Goal: Task Accomplishment & Management: Complete application form

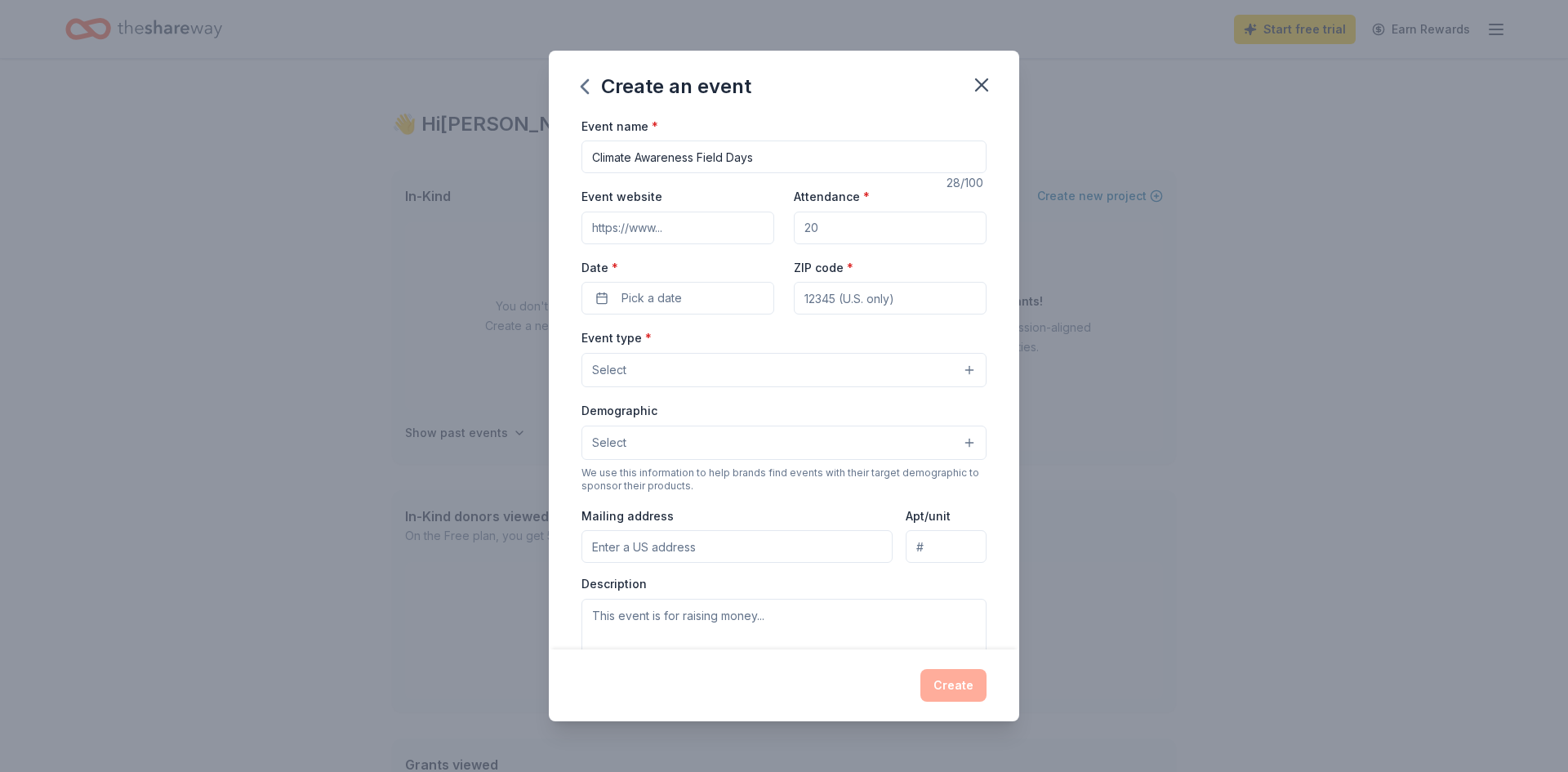
type input "Climate Awareness Field Days"
click at [722, 236] on input "Event website" at bounding box center [678, 228] width 193 height 33
paste input "https://movespotapp.com/"
type input "https://movespotapp.com/"
click at [845, 73] on div "Create an event" at bounding box center [783, 82] width 470 height 65
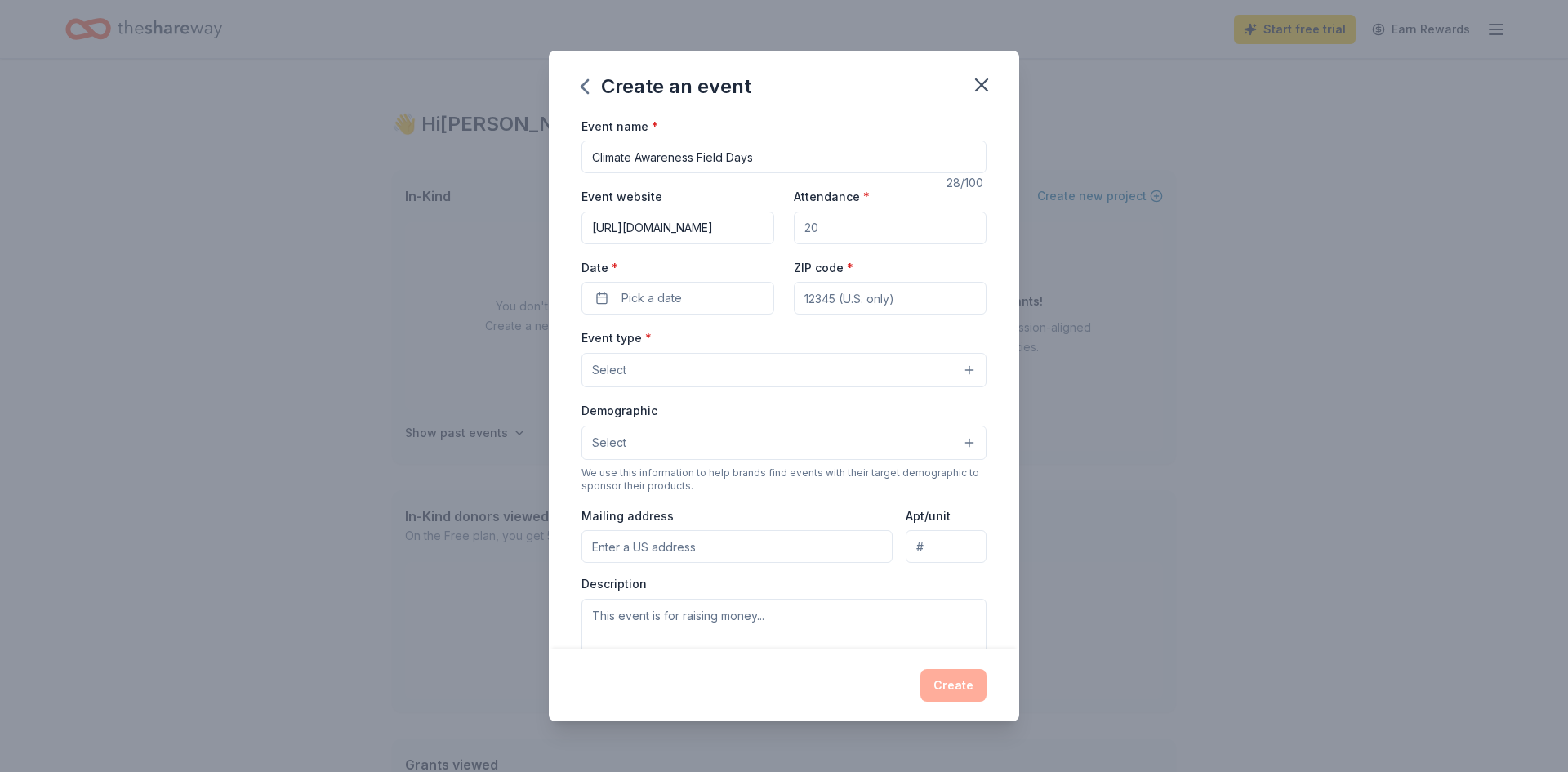
click at [844, 302] on input "ZIP code *" at bounding box center [890, 298] width 193 height 33
type input "30305"
type input "3133 Maple Dr NE Atlanta Ga, 30305"
type input "Ste 240 #1233"
click at [678, 379] on button "Select" at bounding box center [784, 370] width 405 height 35
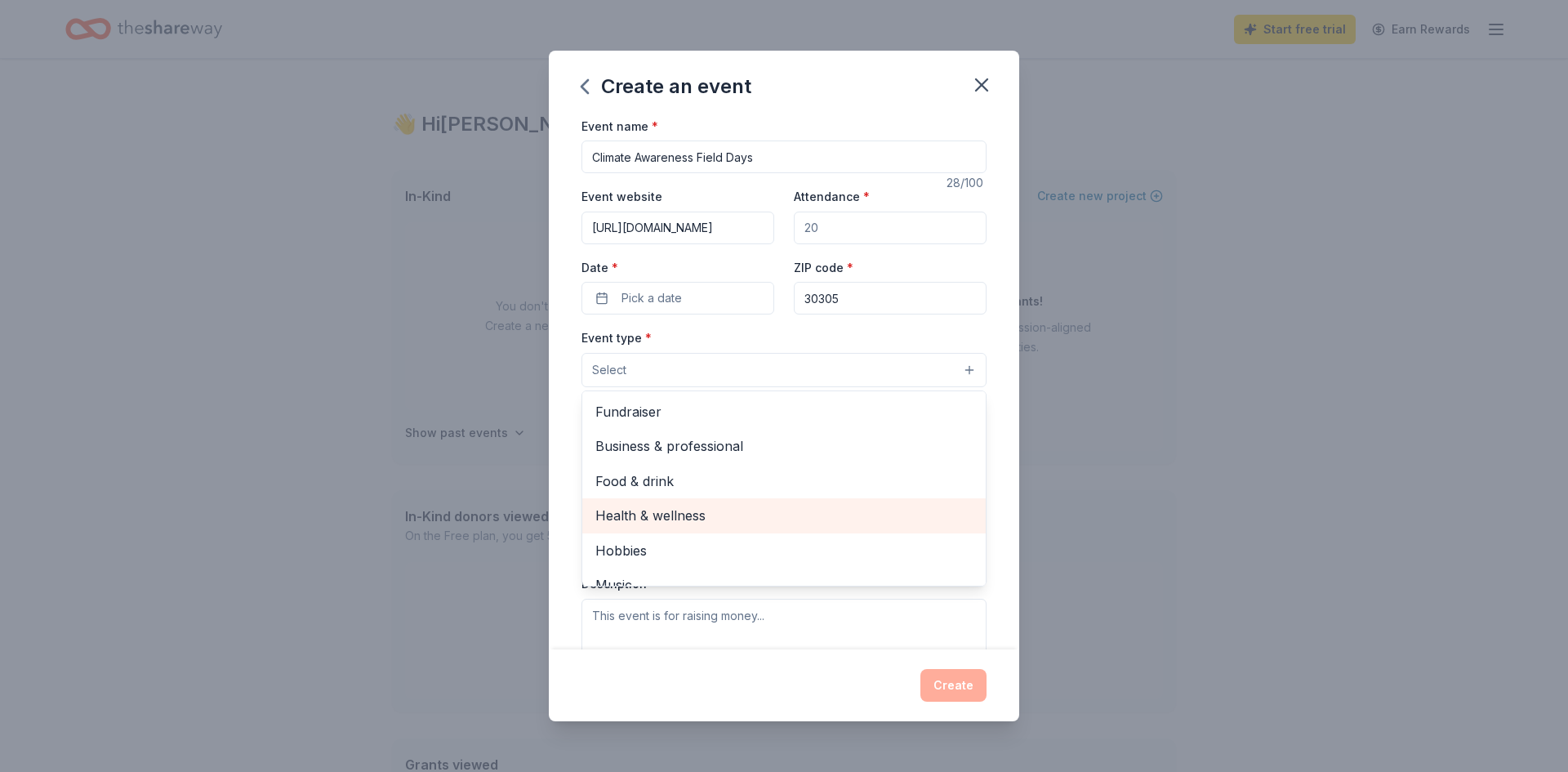
click at [642, 516] on span "Health & wellness" at bounding box center [784, 516] width 377 height 21
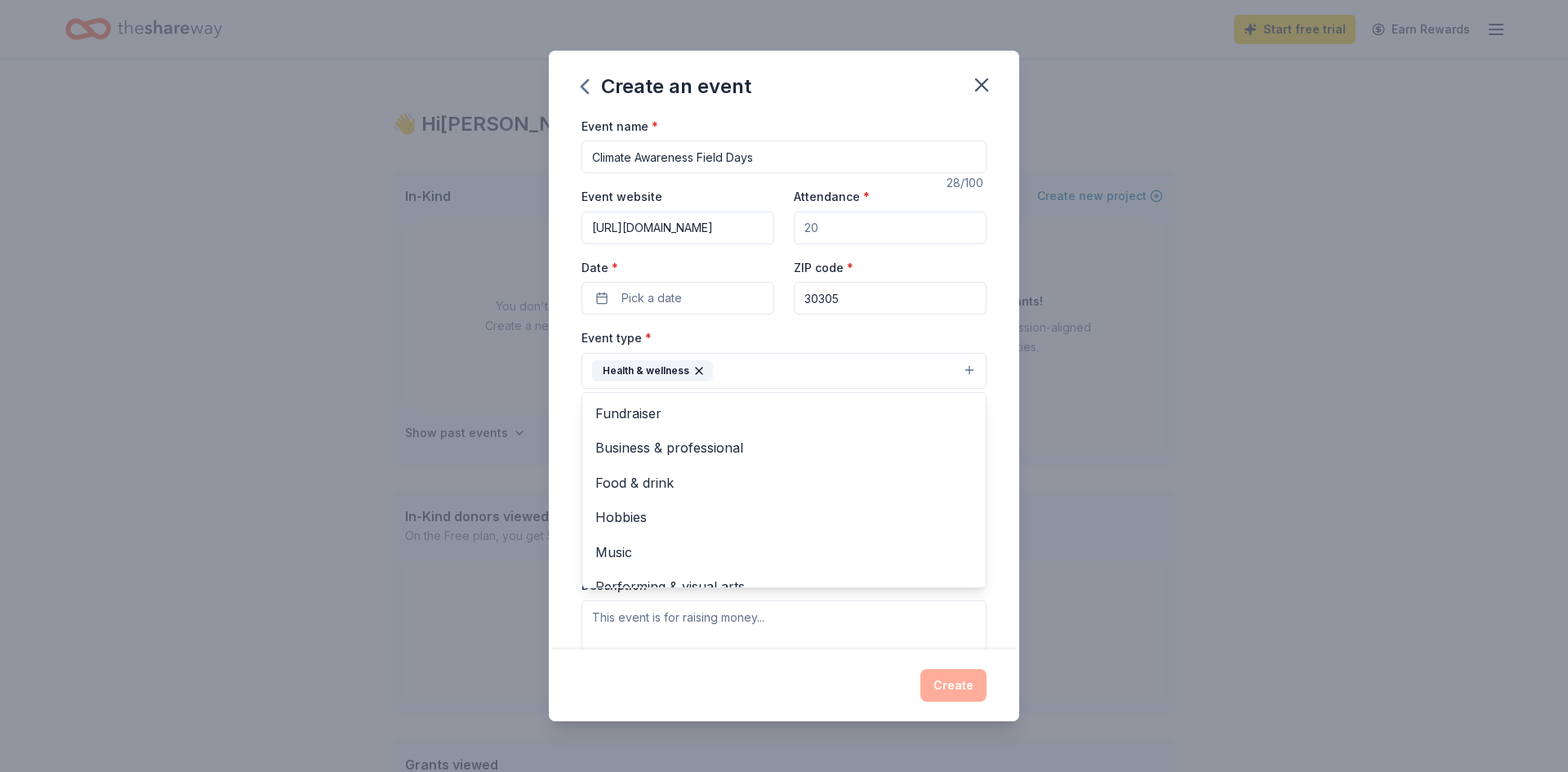
click at [767, 329] on div "Event type * Health & wellness Fundraiser Business & professional Food & drink …" at bounding box center [784, 358] width 405 height 61
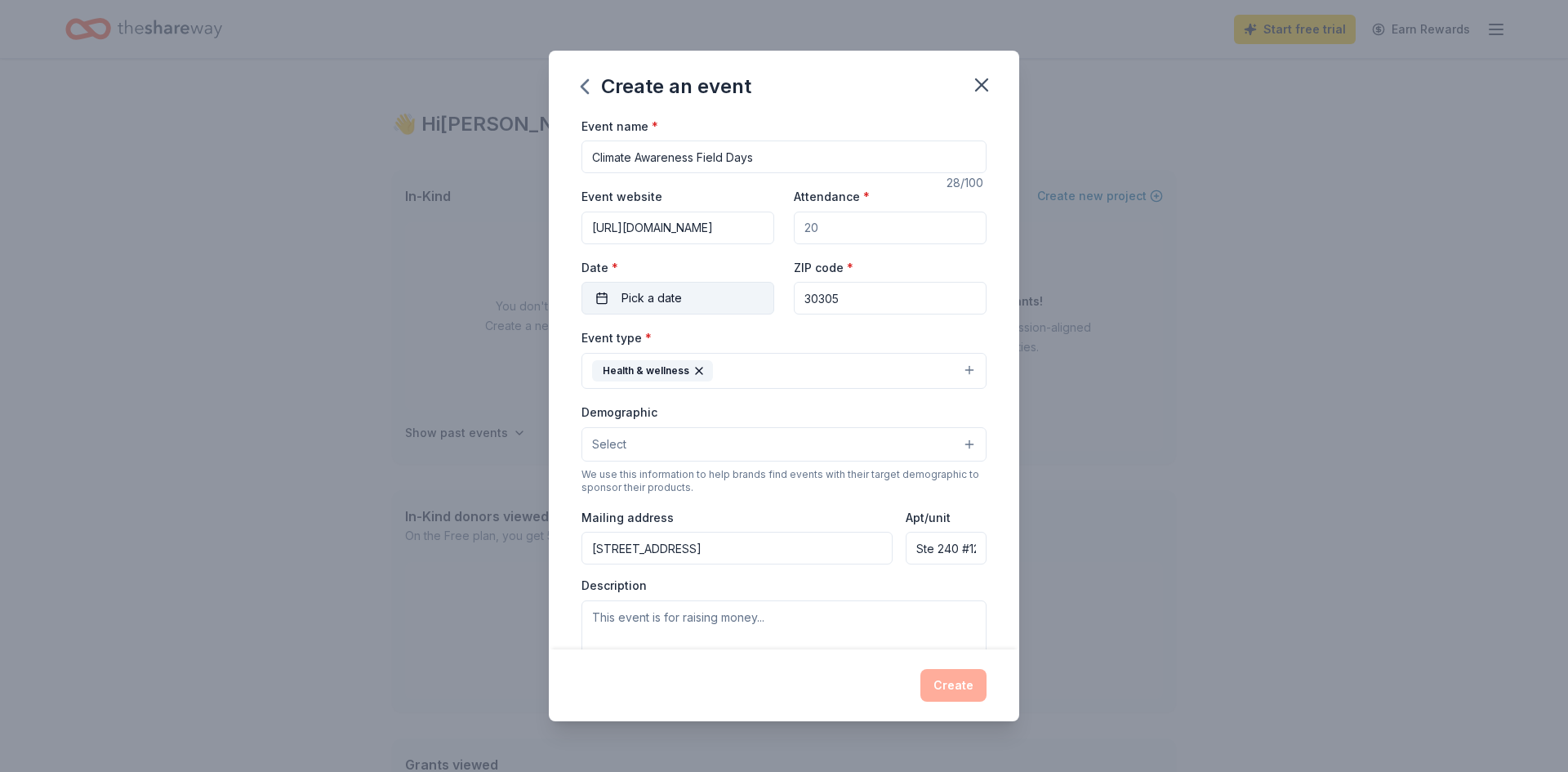
click at [722, 299] on button "Pick a date" at bounding box center [678, 298] width 193 height 33
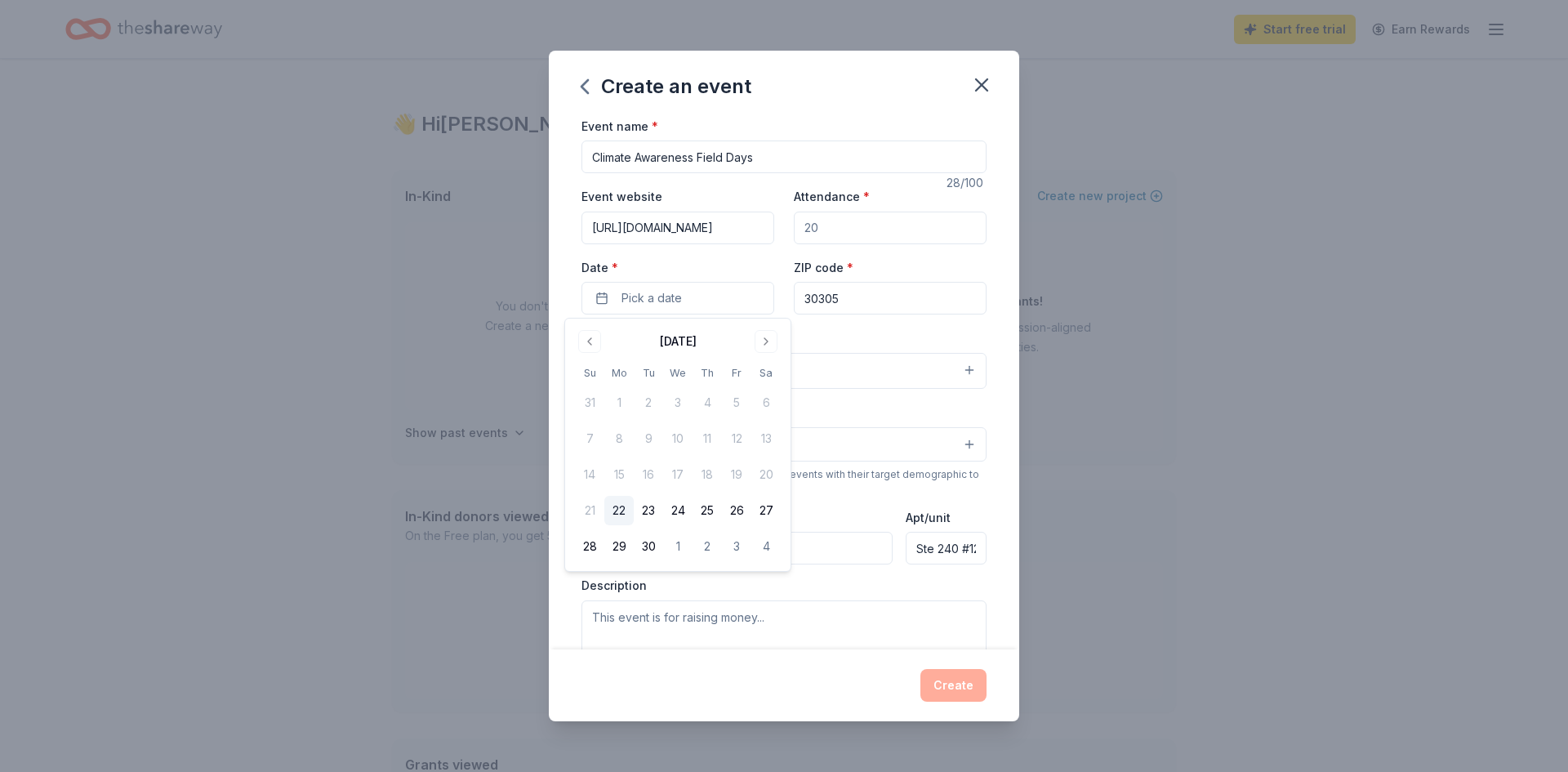
drag, startPoint x: 758, startPoint y: 335, endPoint x: 751, endPoint y: 345, distance: 12.2
click at [751, 345] on div "September 2025" at bounding box center [678, 340] width 206 height 23
click at [761, 344] on button "Go to next month" at bounding box center [766, 342] width 23 height 23
click at [720, 512] on tr "19 20 21 22 23 24 25" at bounding box center [678, 511] width 206 height 30
click at [729, 509] on button "24" at bounding box center [737, 511] width 30 height 30
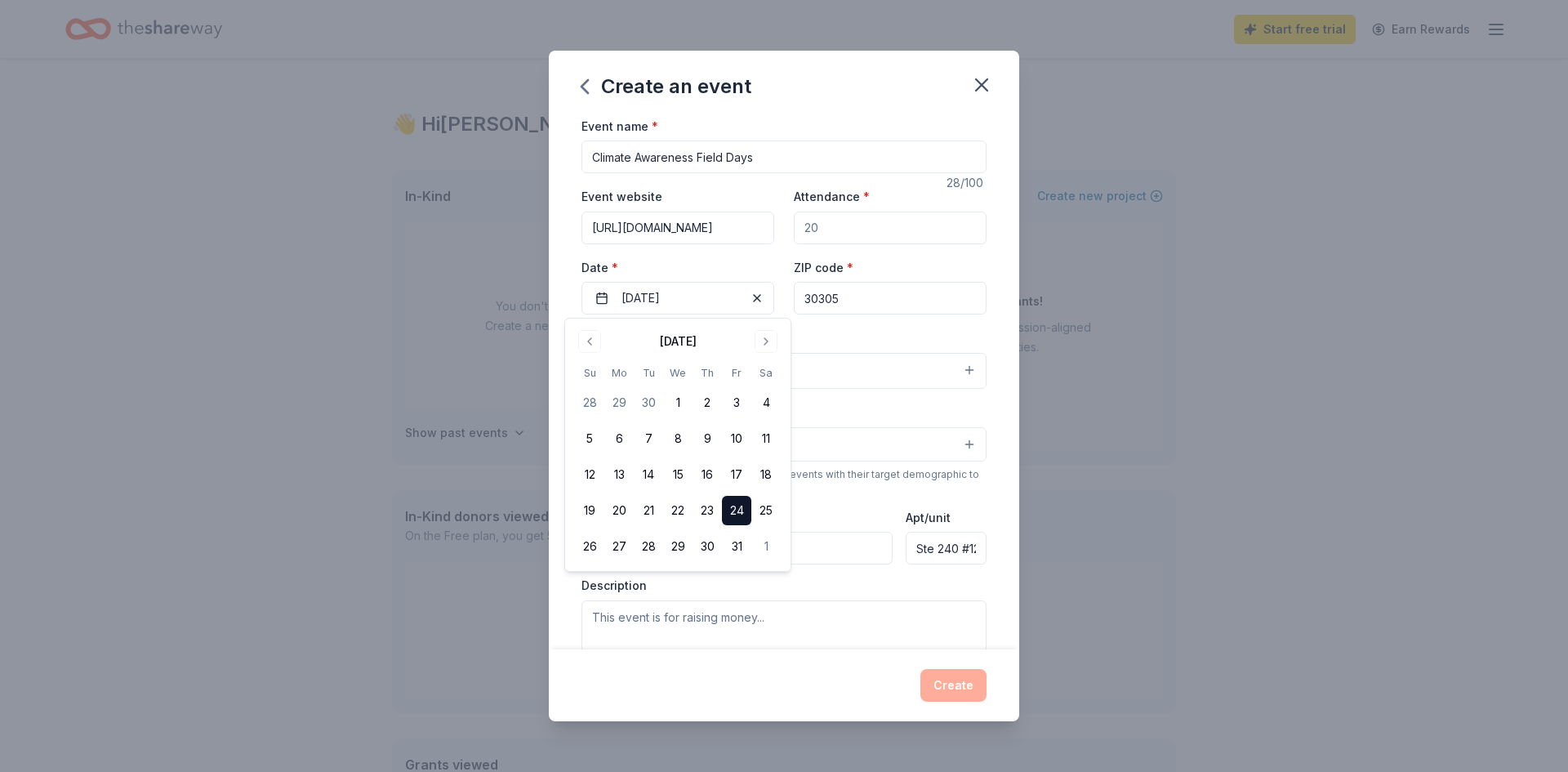
click at [809, 78] on div "Create an event" at bounding box center [783, 82] width 470 height 65
click at [852, 233] on input "Attendance *" at bounding box center [890, 228] width 193 height 33
type input "200"
click at [884, 98] on div "Create an event" at bounding box center [783, 82] width 470 height 65
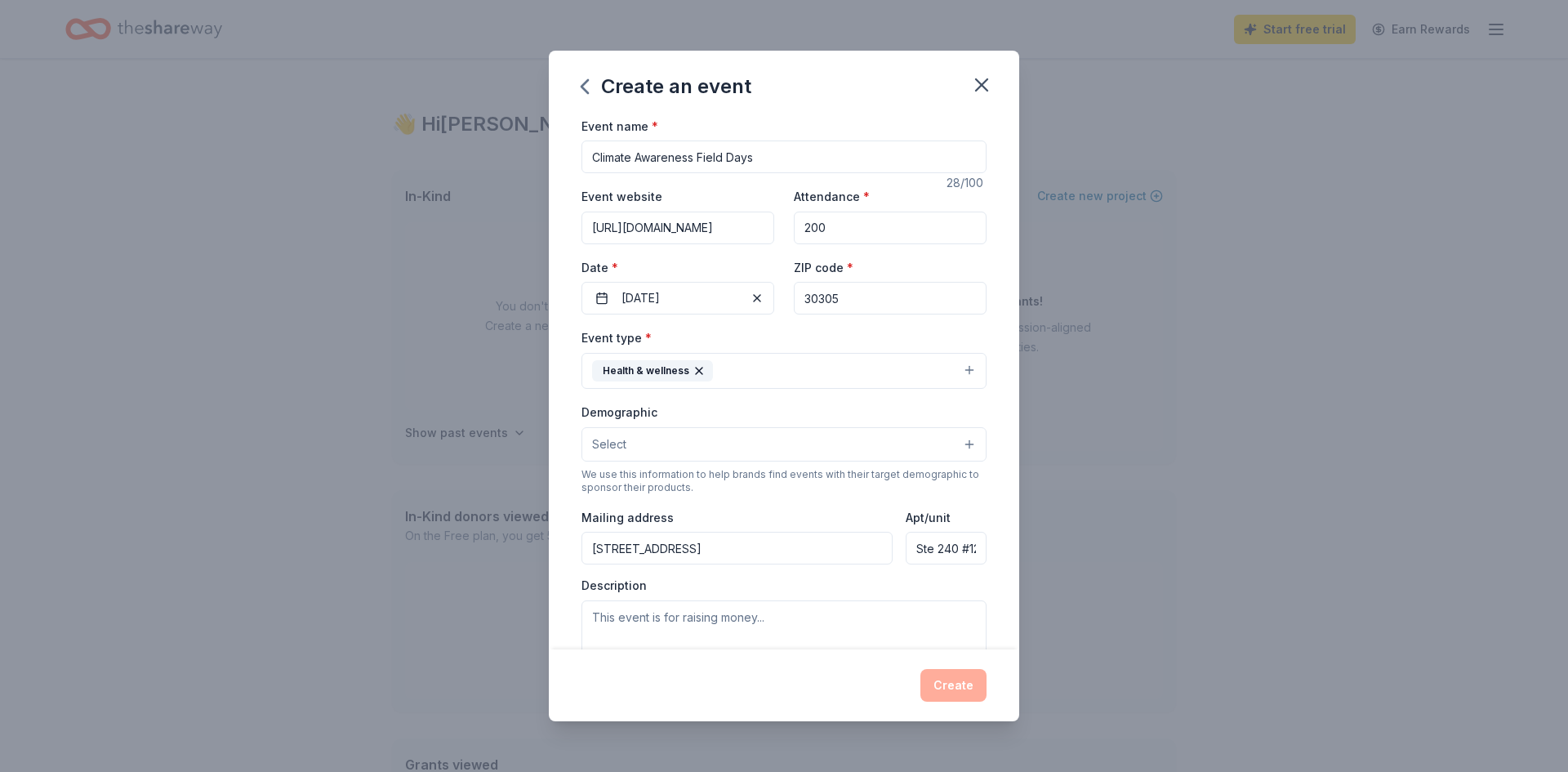
click at [654, 440] on button "Select" at bounding box center [784, 445] width 405 height 35
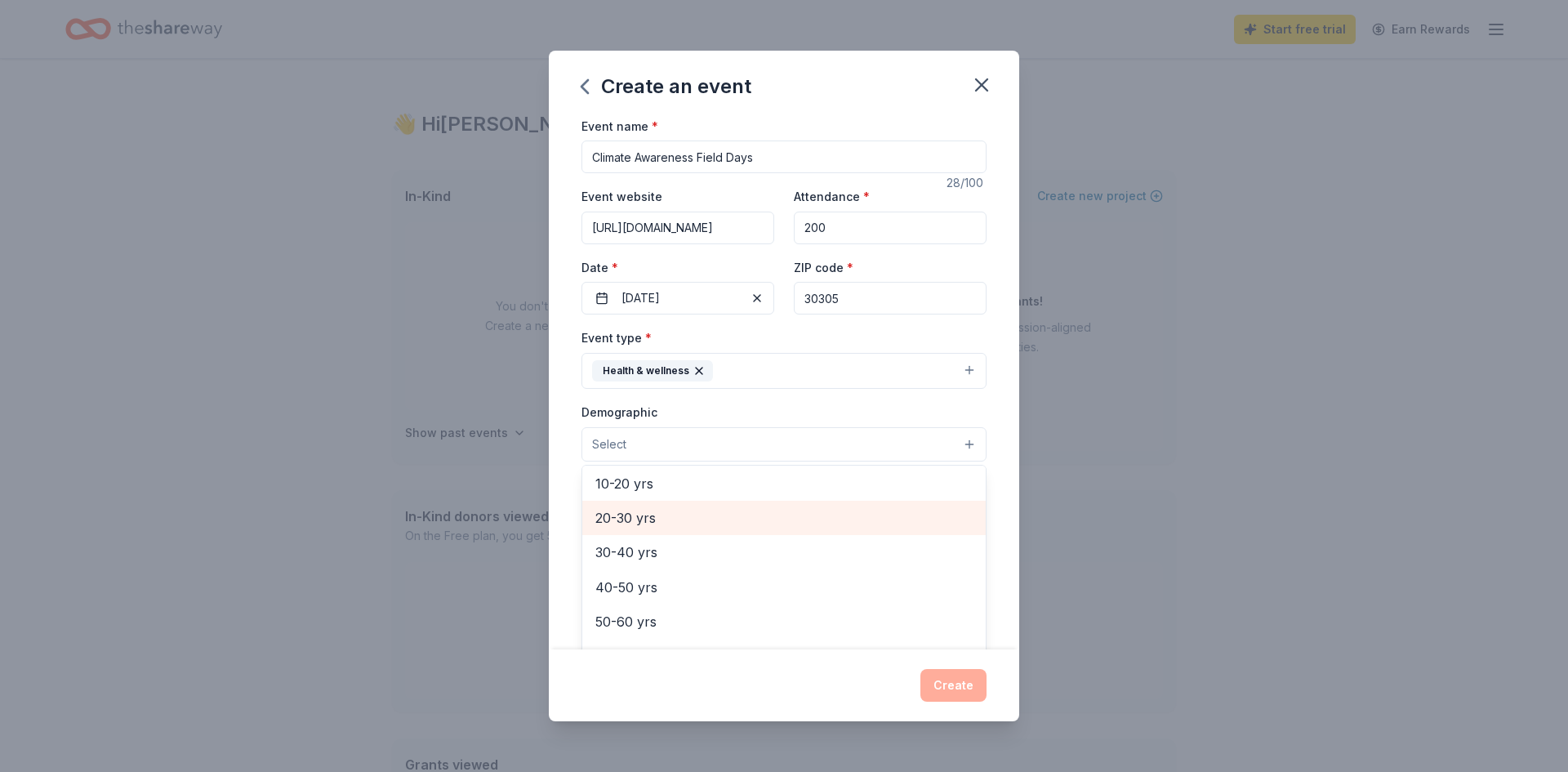
scroll to position [149, 0]
click at [665, 510] on span "10-20 yrs" at bounding box center [784, 510] width 377 height 21
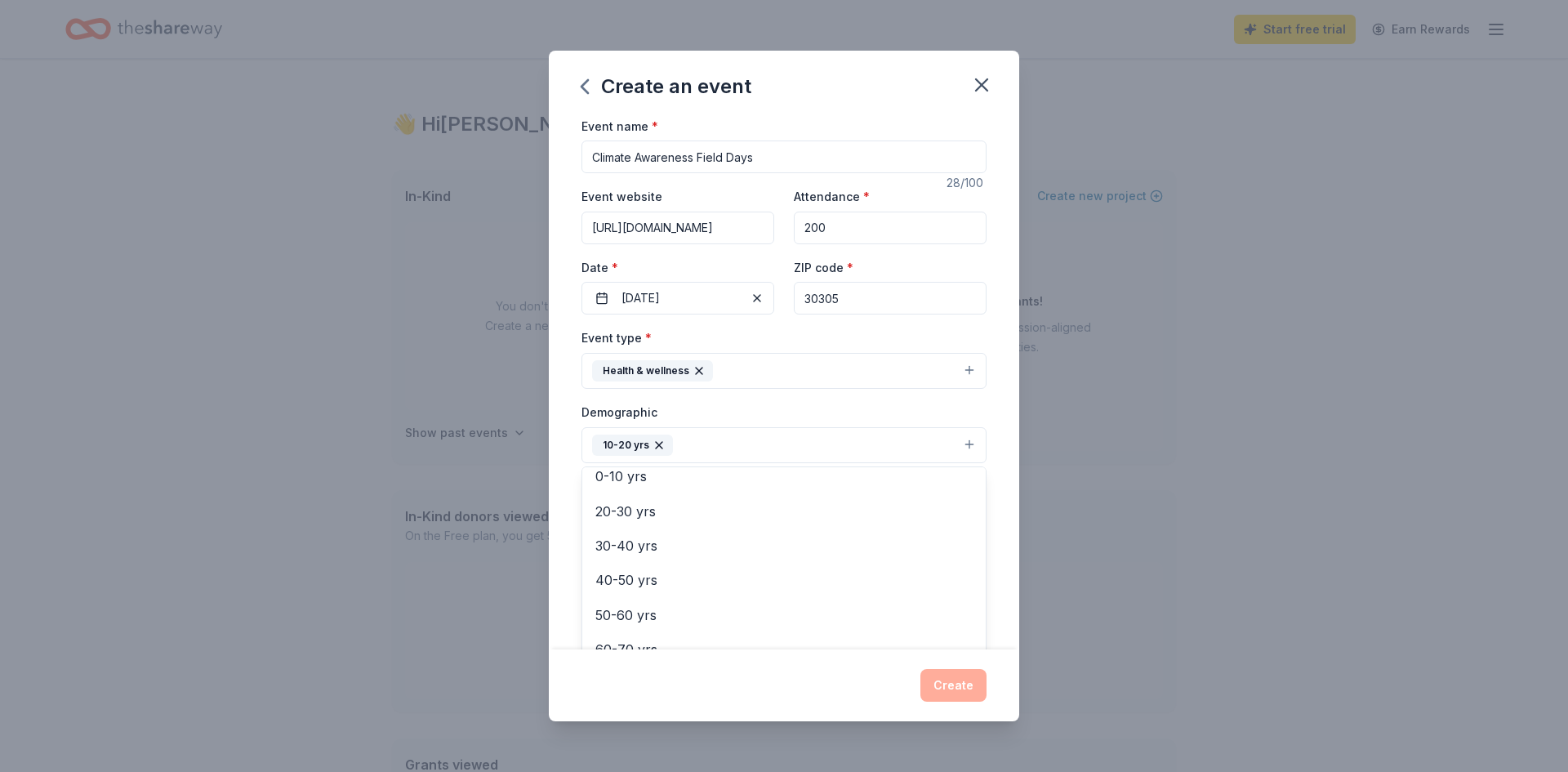
click at [795, 91] on div "Create an event Event name * Climate Awareness Field Days 28 /100 Event website…" at bounding box center [783, 386] width 470 height 671
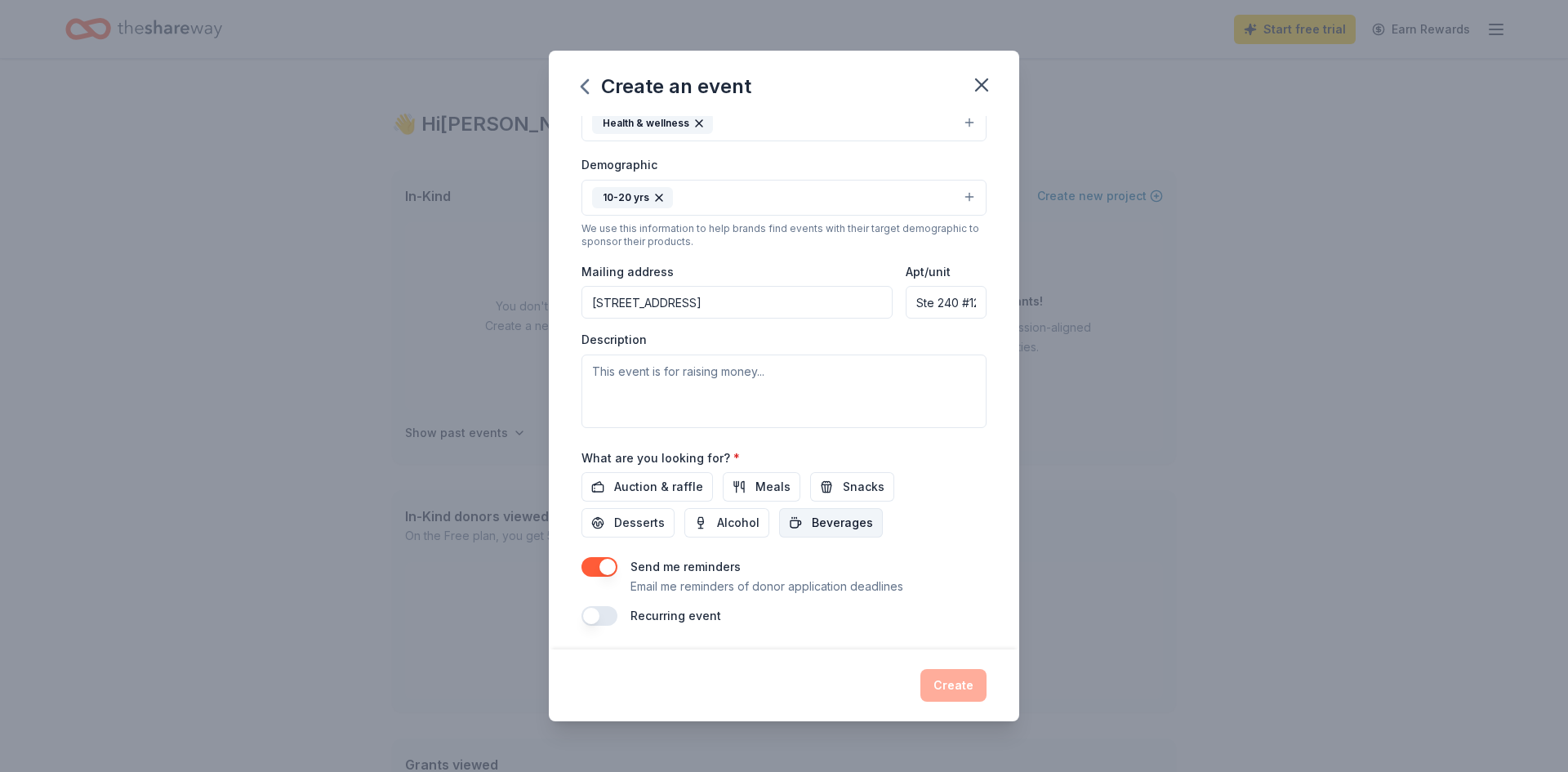
scroll to position [250, 0]
click at [805, 393] on textarea at bounding box center [784, 388] width 405 height 73
paste textarea "Movespot is a company and social networking app with a mission to enhance menta…"
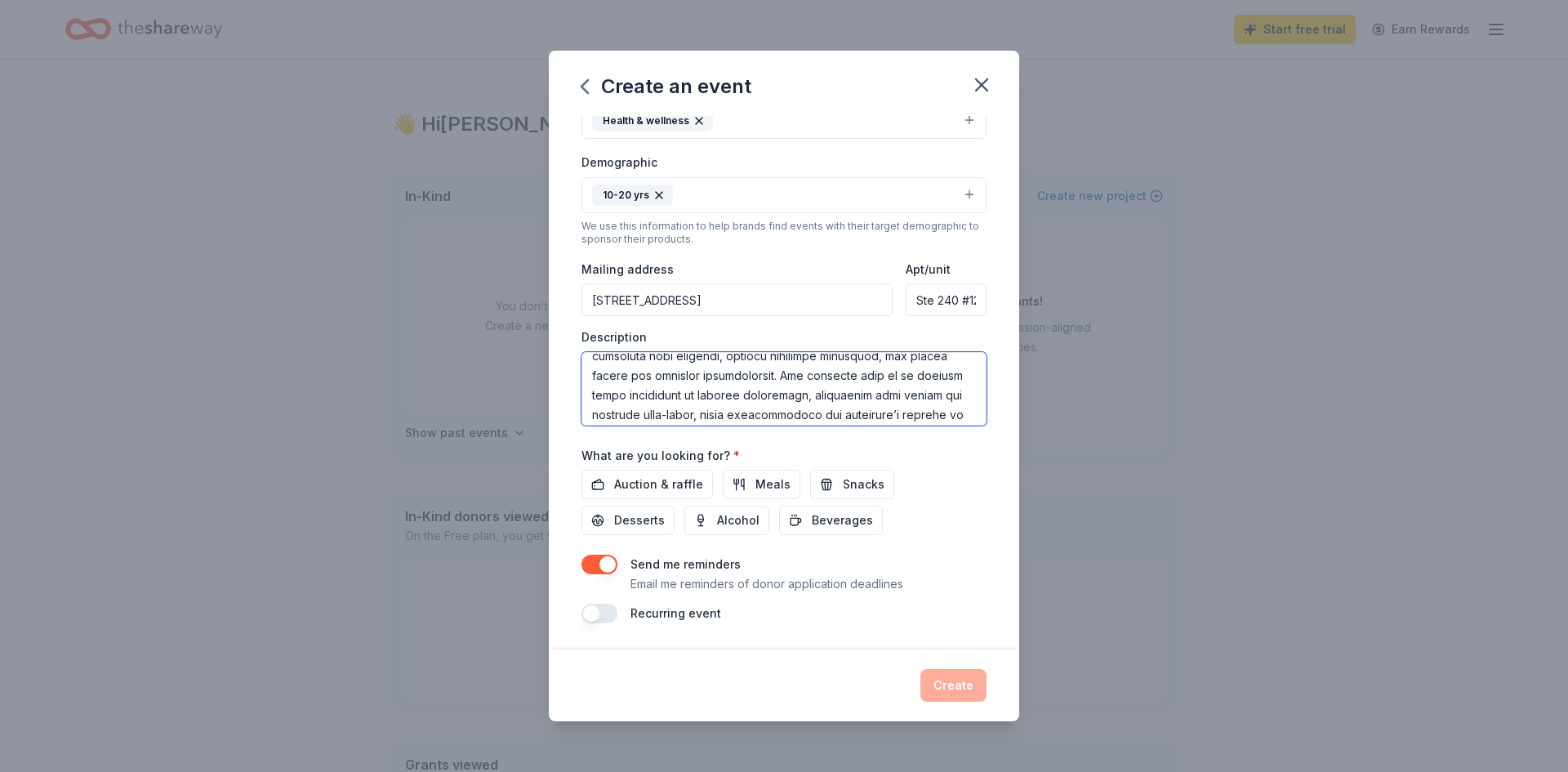
scroll to position [334, 0]
type textarea "Movespot is a company and social networking app with a mission to enhance menta…"
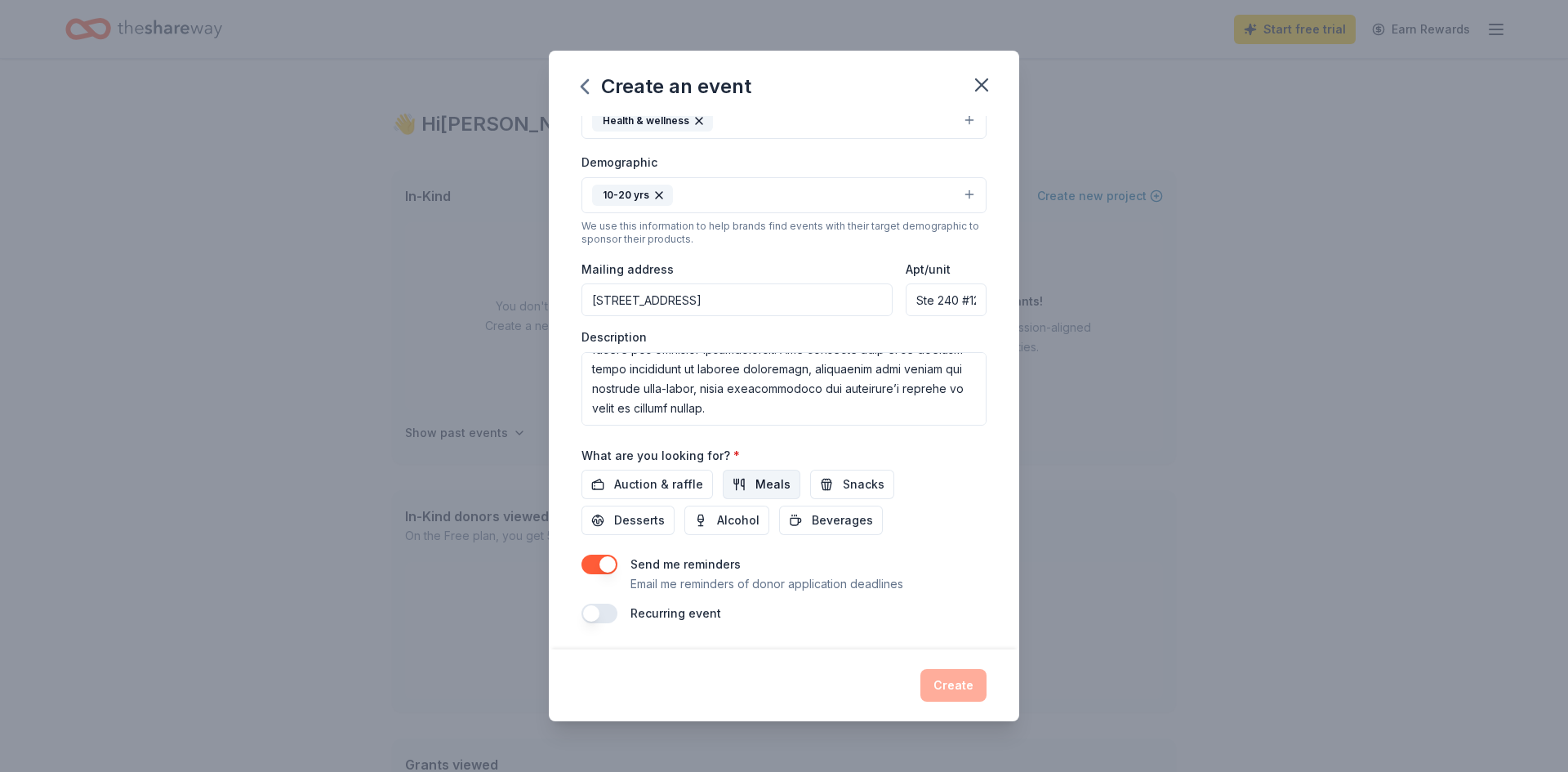
click at [792, 480] on button "Meals" at bounding box center [762, 484] width 77 height 30
click at [812, 514] on span "Beverages" at bounding box center [842, 521] width 61 height 20
click at [660, 489] on span "Auction & raffle" at bounding box center [659, 484] width 89 height 20
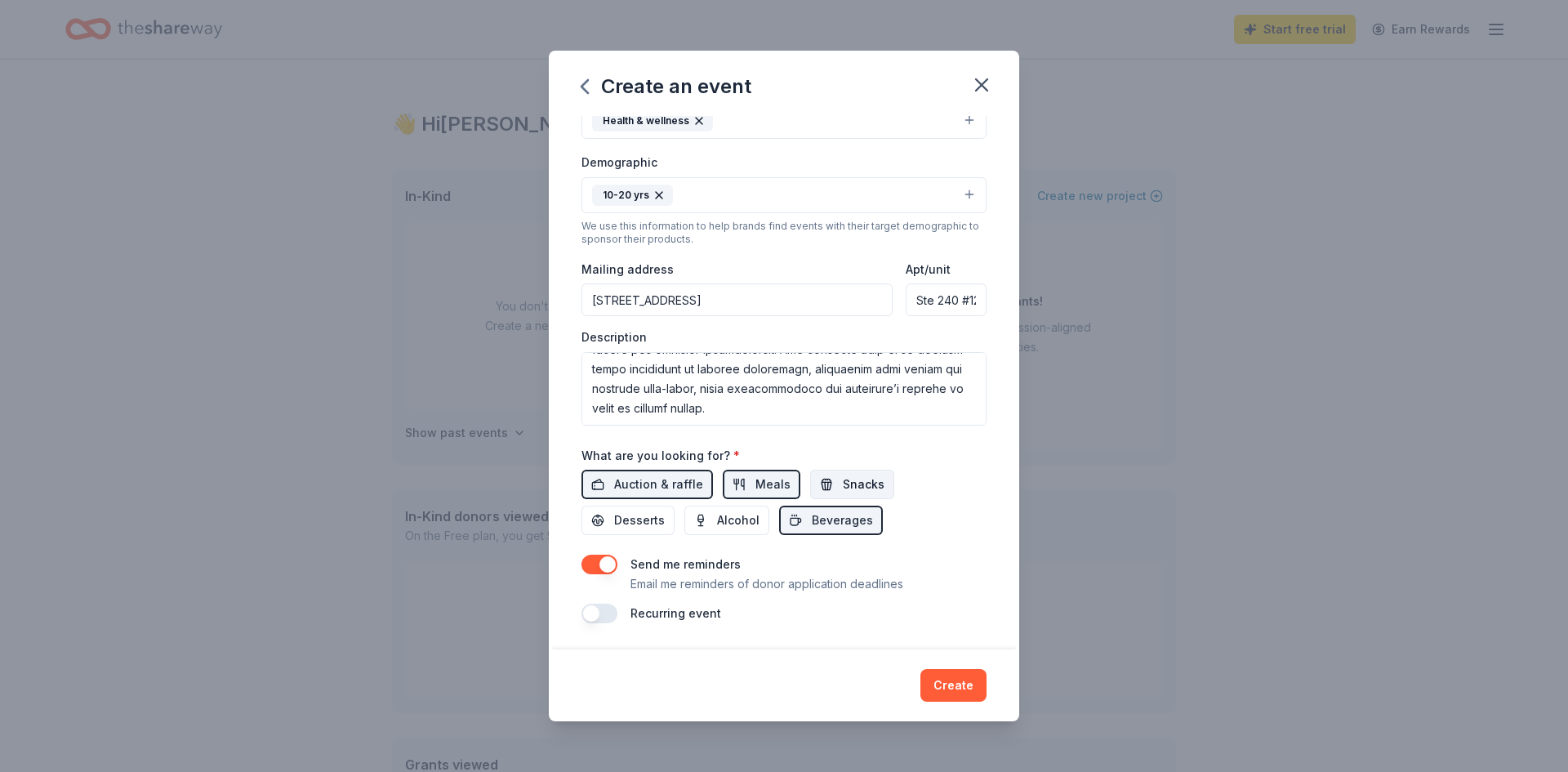
click at [859, 484] on span "Snacks" at bounding box center [863, 484] width 42 height 20
click at [674, 506] on button "Desserts" at bounding box center [628, 521] width 93 height 30
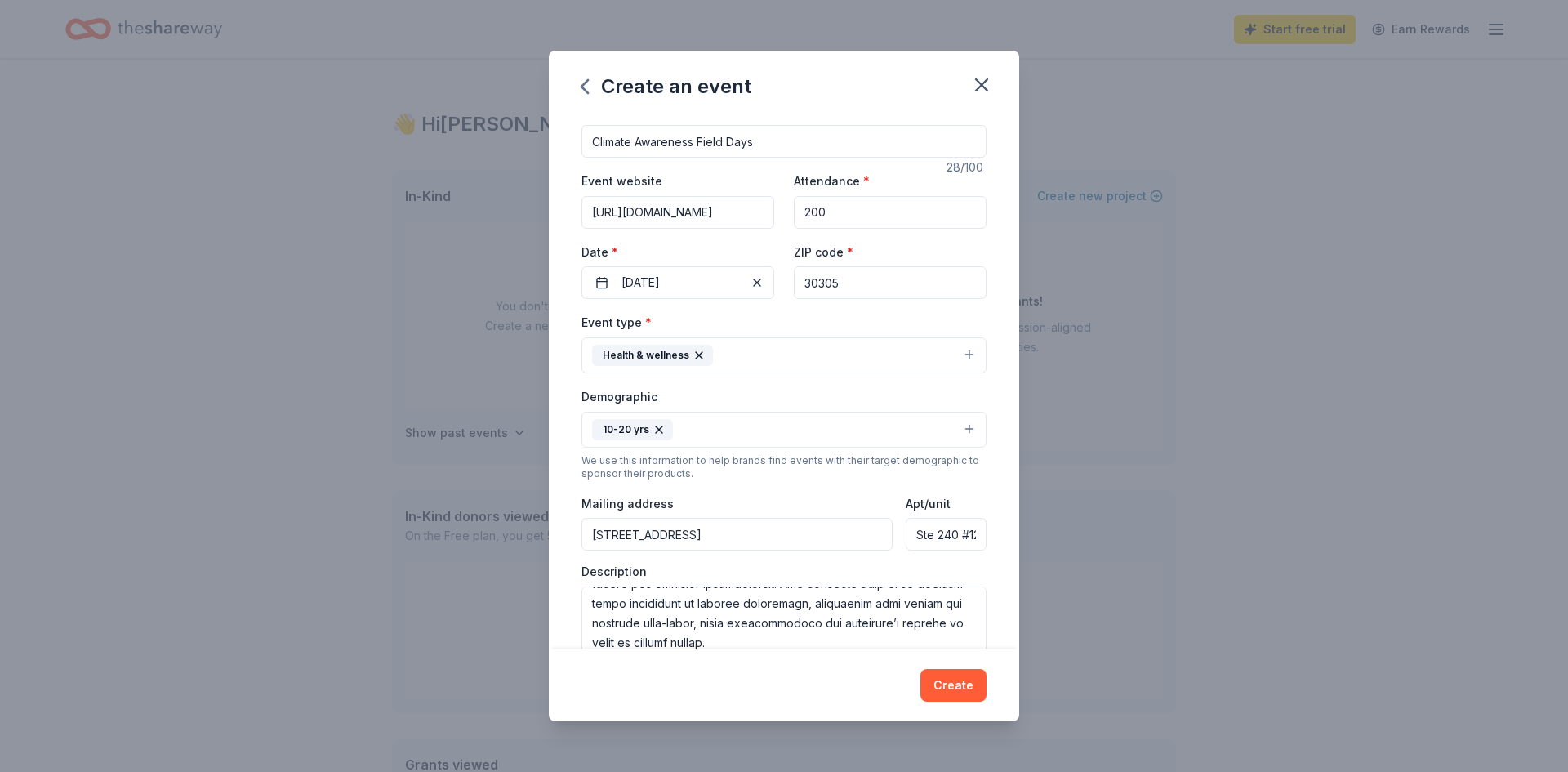
scroll to position [250, 0]
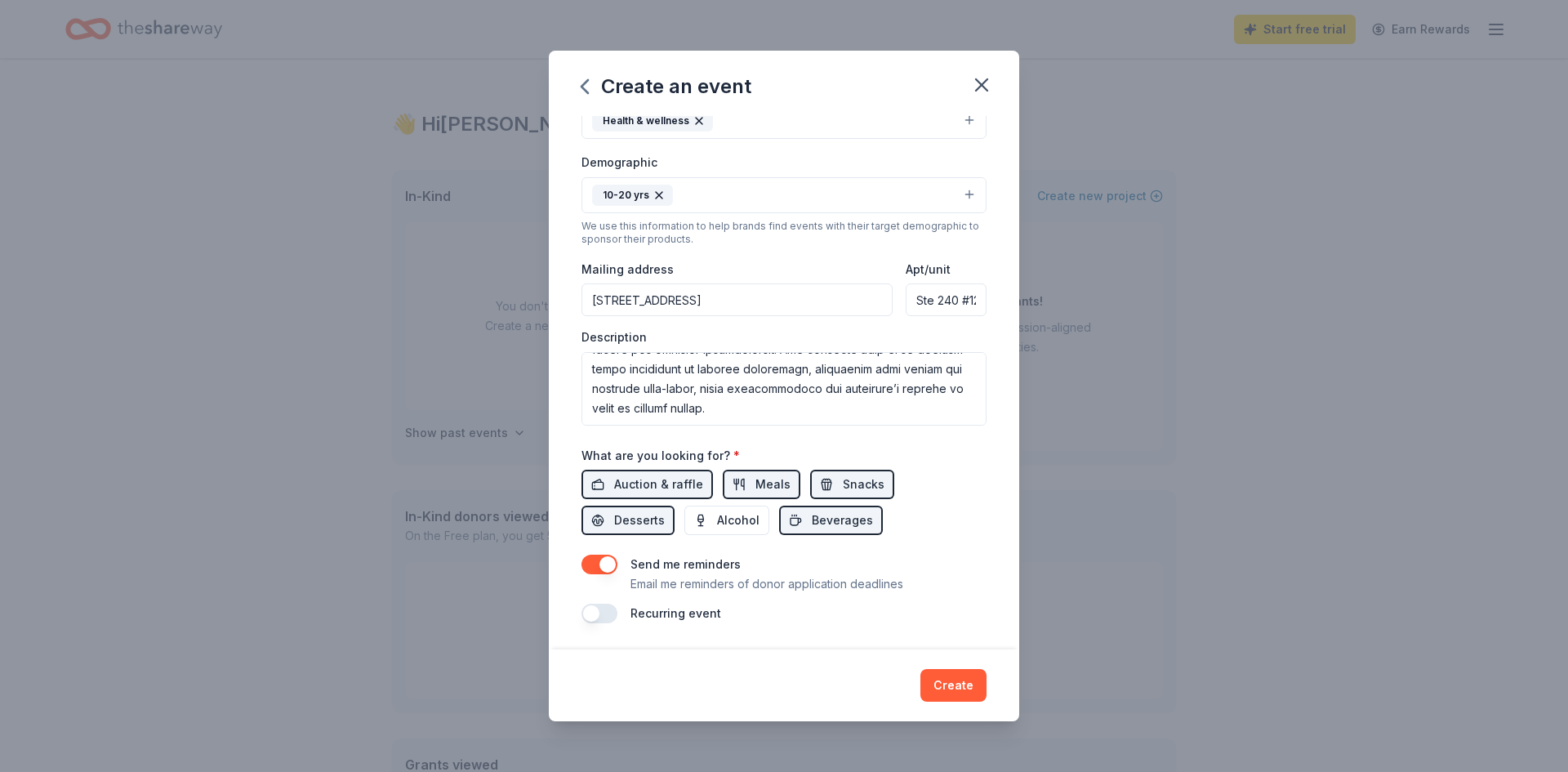
click at [603, 621] on button "button" at bounding box center [600, 614] width 36 height 20
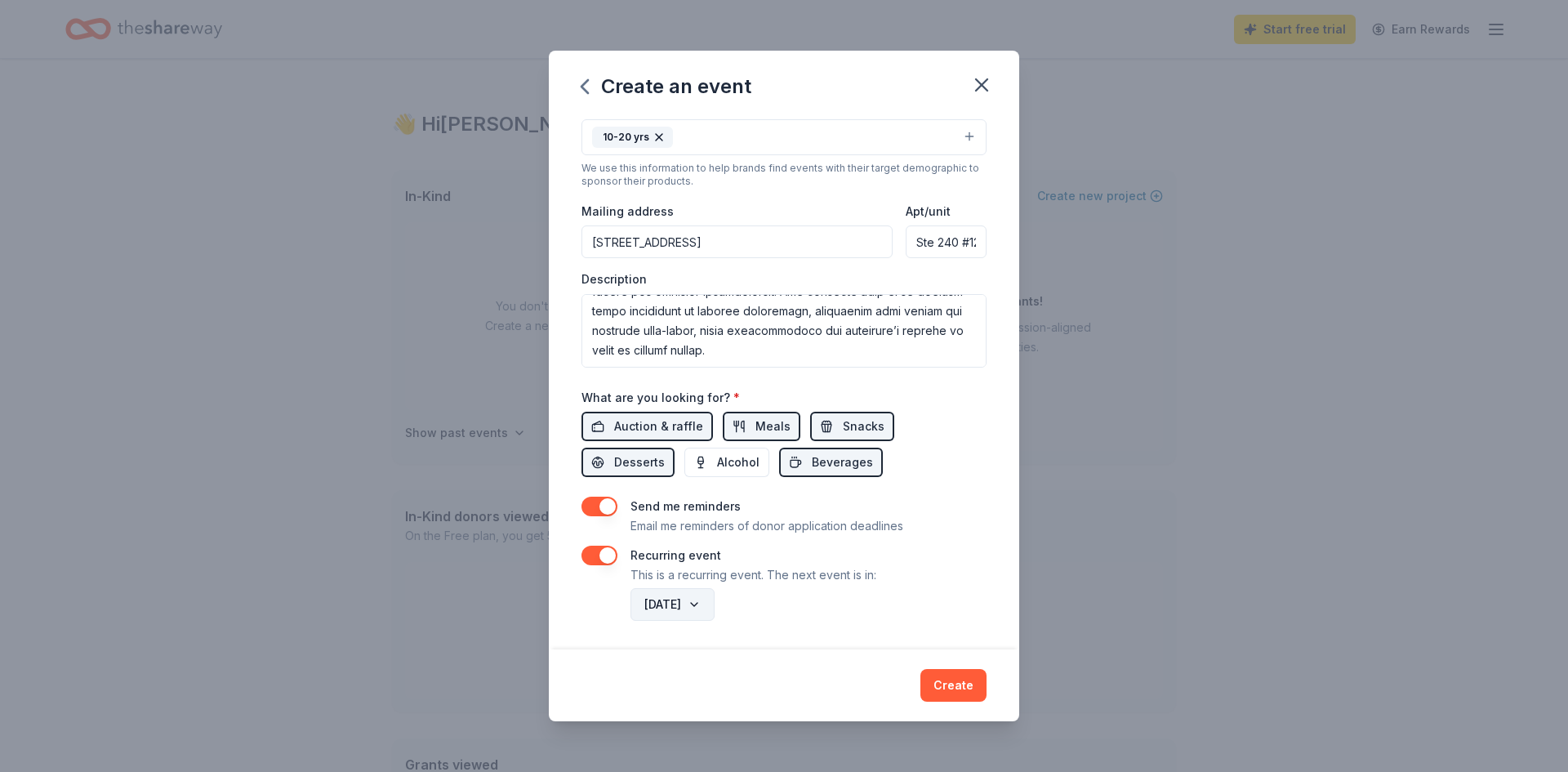
scroll to position [309, 0]
click at [686, 601] on button "October 2026" at bounding box center [673, 604] width 84 height 33
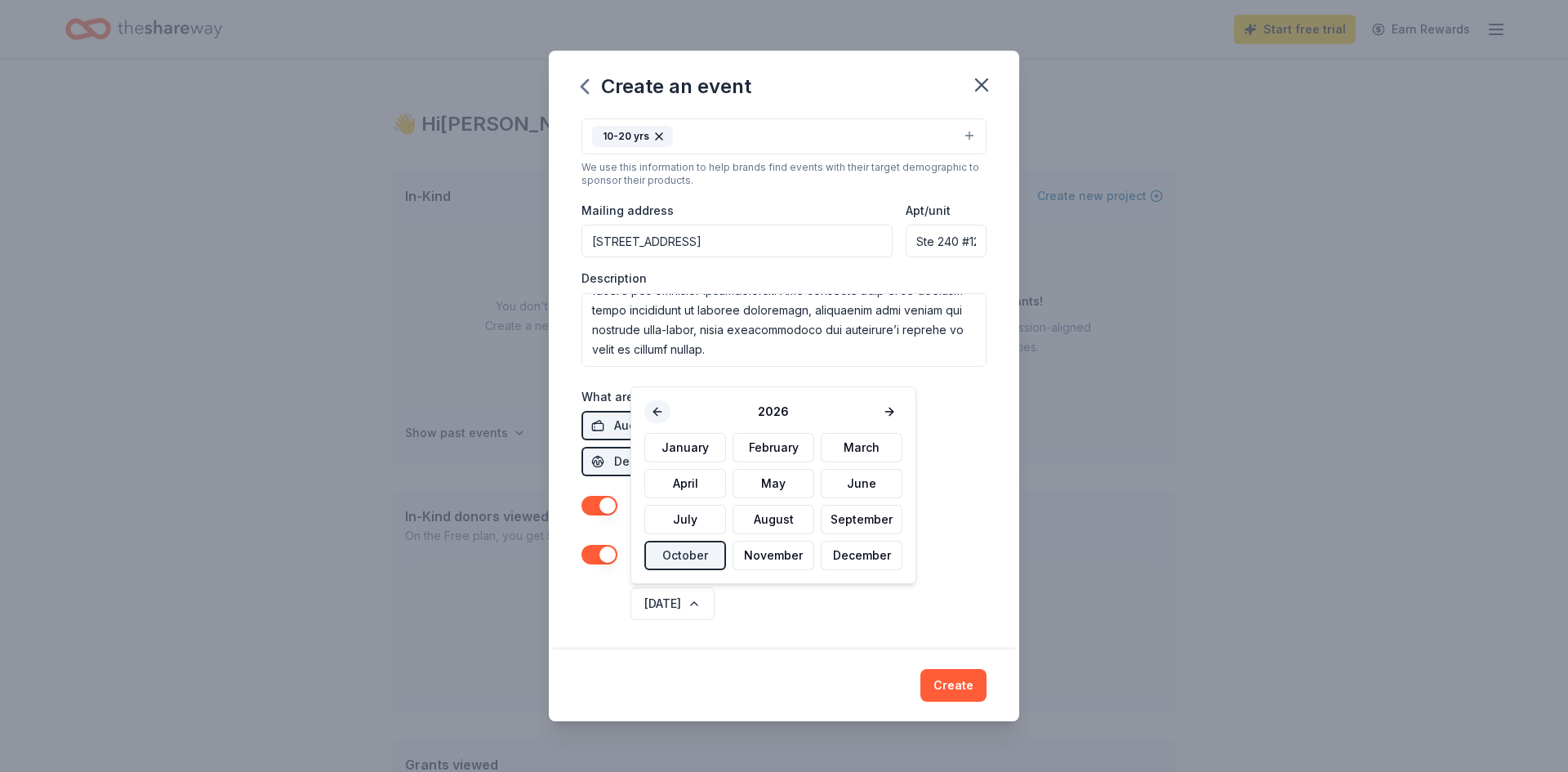
click at [663, 418] on button at bounding box center [657, 412] width 26 height 23
click at [744, 559] on button "November" at bounding box center [773, 556] width 82 height 30
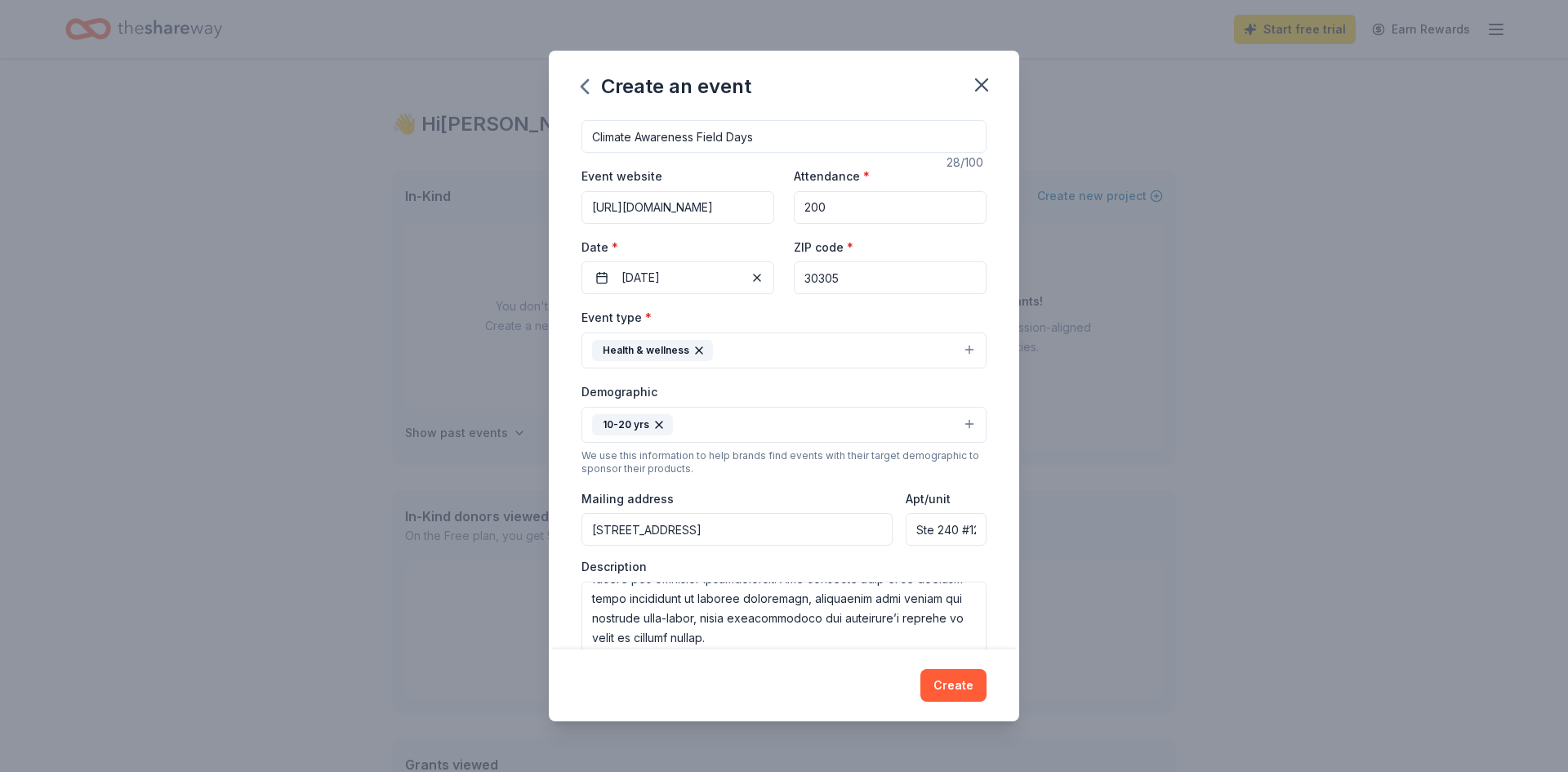
scroll to position [0, 0]
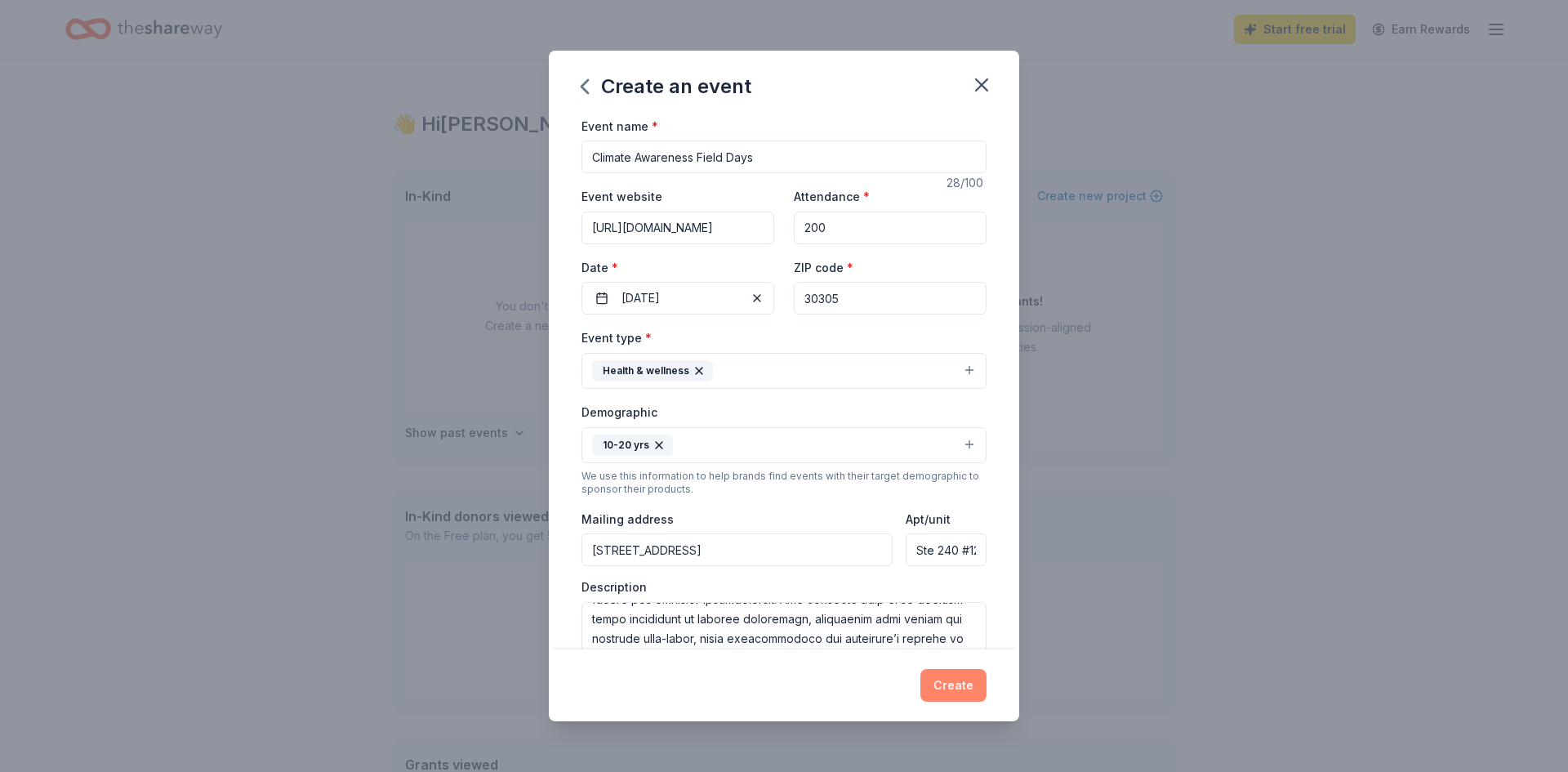
click at [958, 676] on button "Create" at bounding box center [954, 685] width 66 height 33
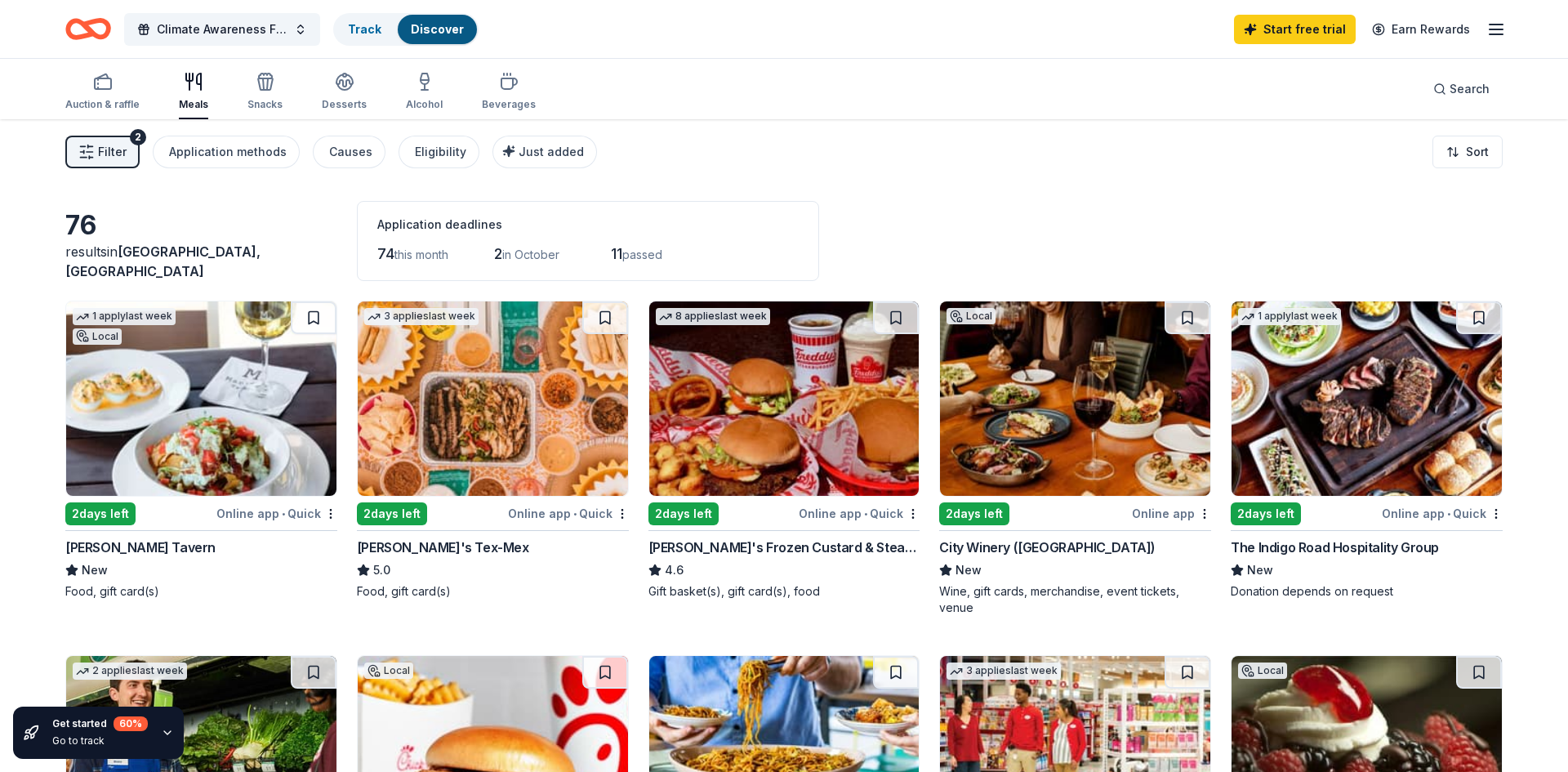
click at [1496, 25] on line "button" at bounding box center [1496, 25] width 13 height 0
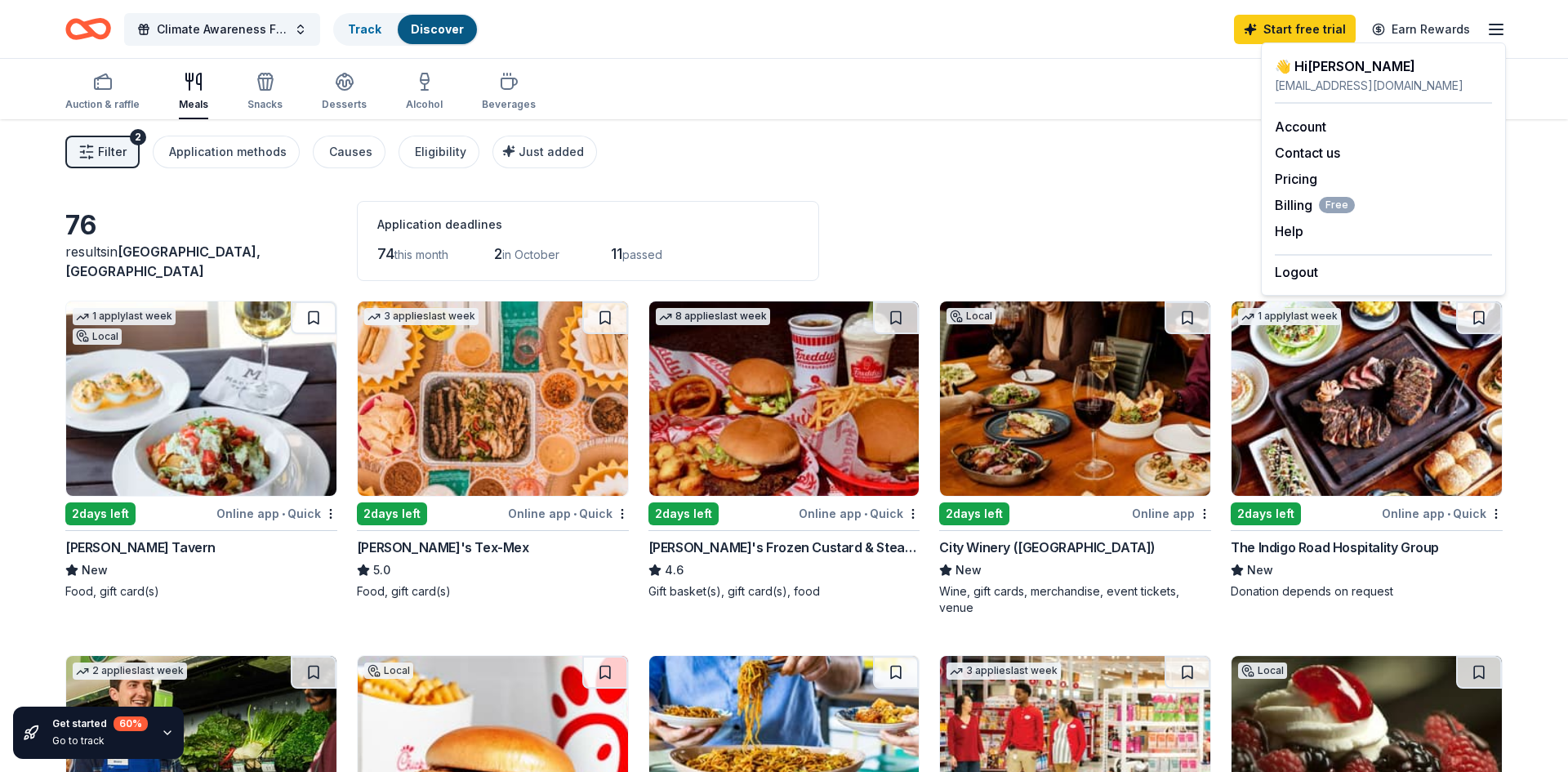
click at [1085, 213] on div "76 results in Atlanta, GA Application deadlines 74 this month 2 in October 11 p…" at bounding box center [783, 241] width 1437 height 80
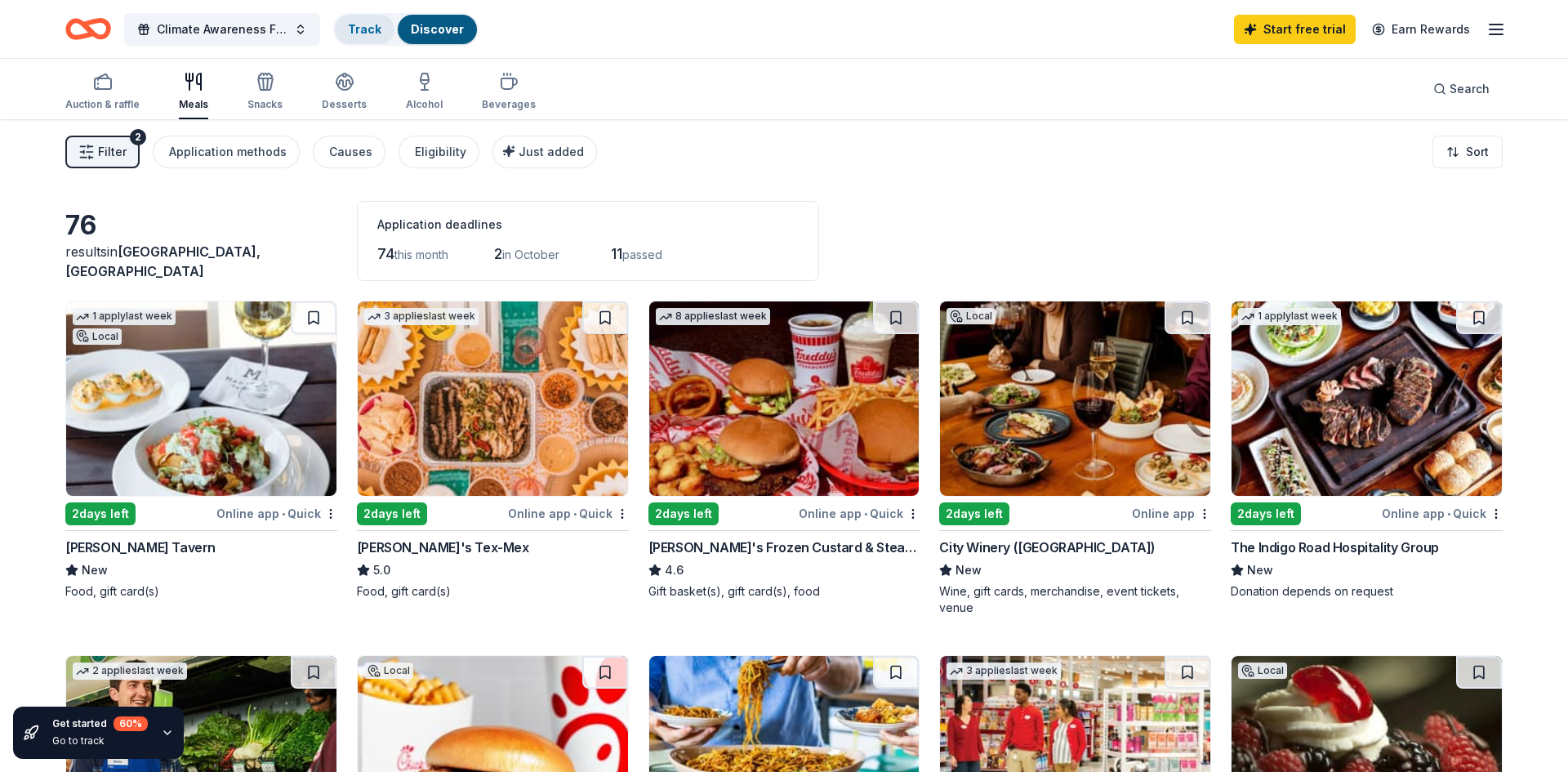
click at [365, 36] on div "Track" at bounding box center [365, 30] width 59 height 30
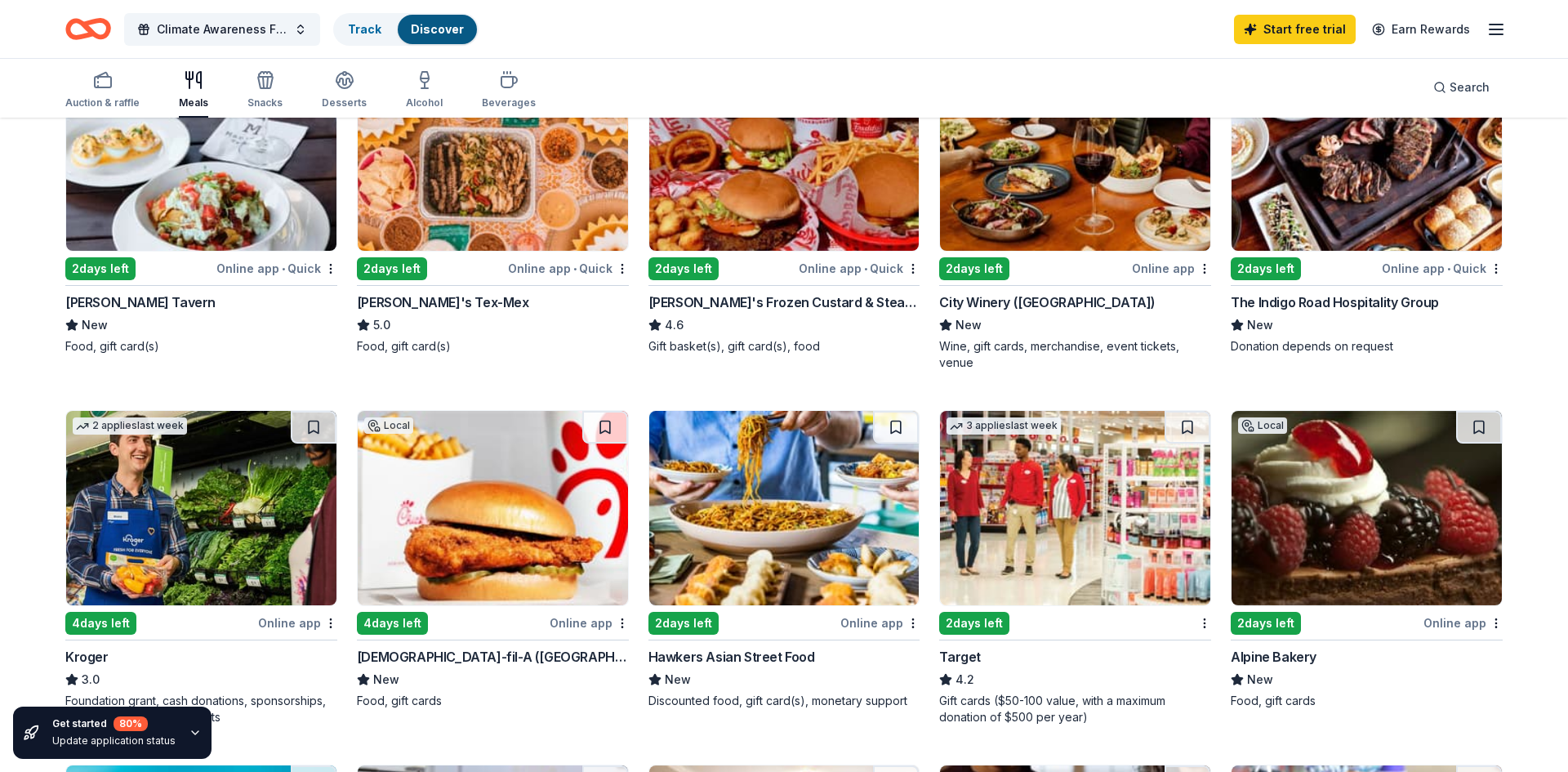
scroll to position [415, 0]
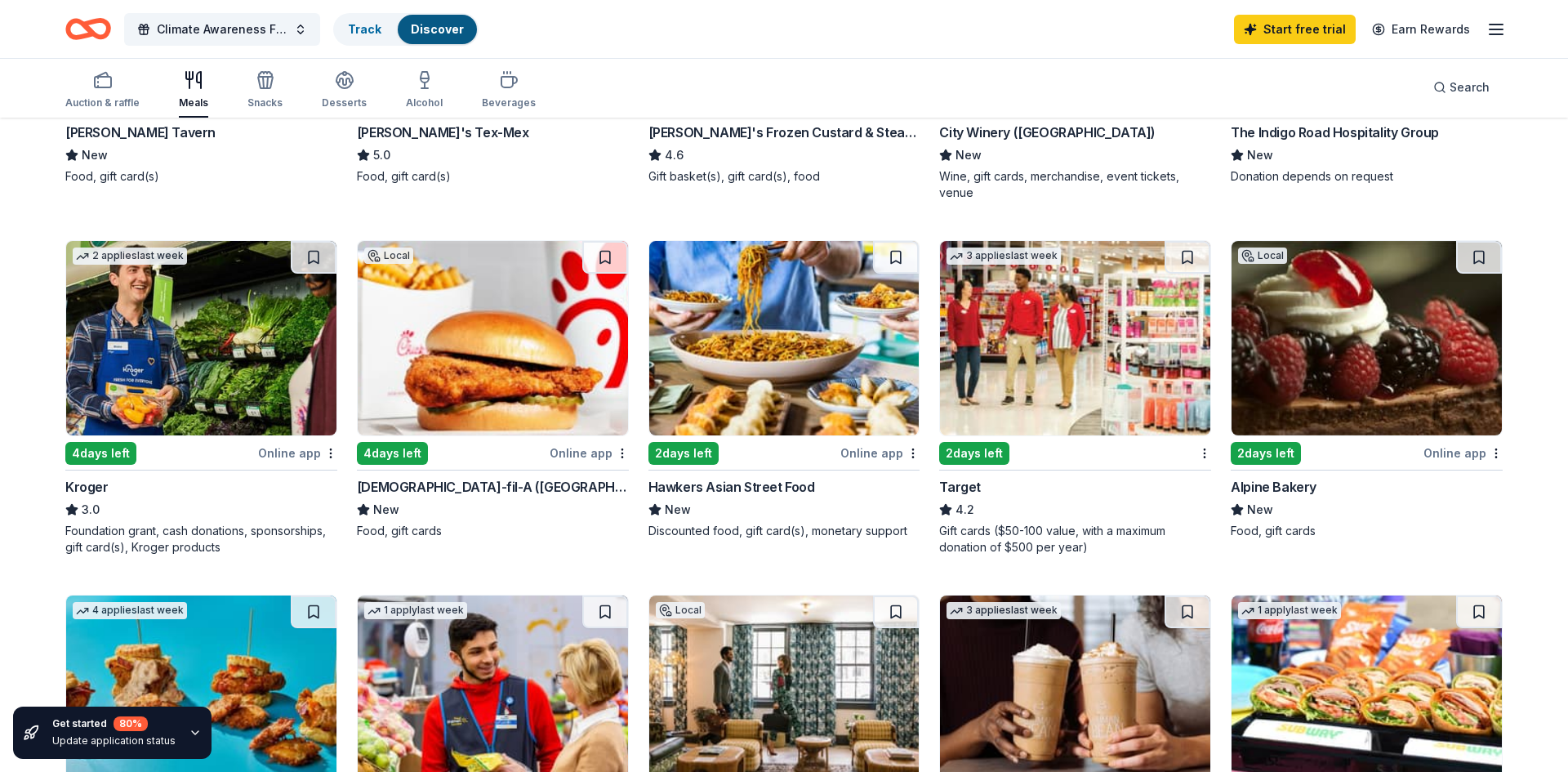
click at [1394, 374] on img at bounding box center [1367, 339] width 270 height 194
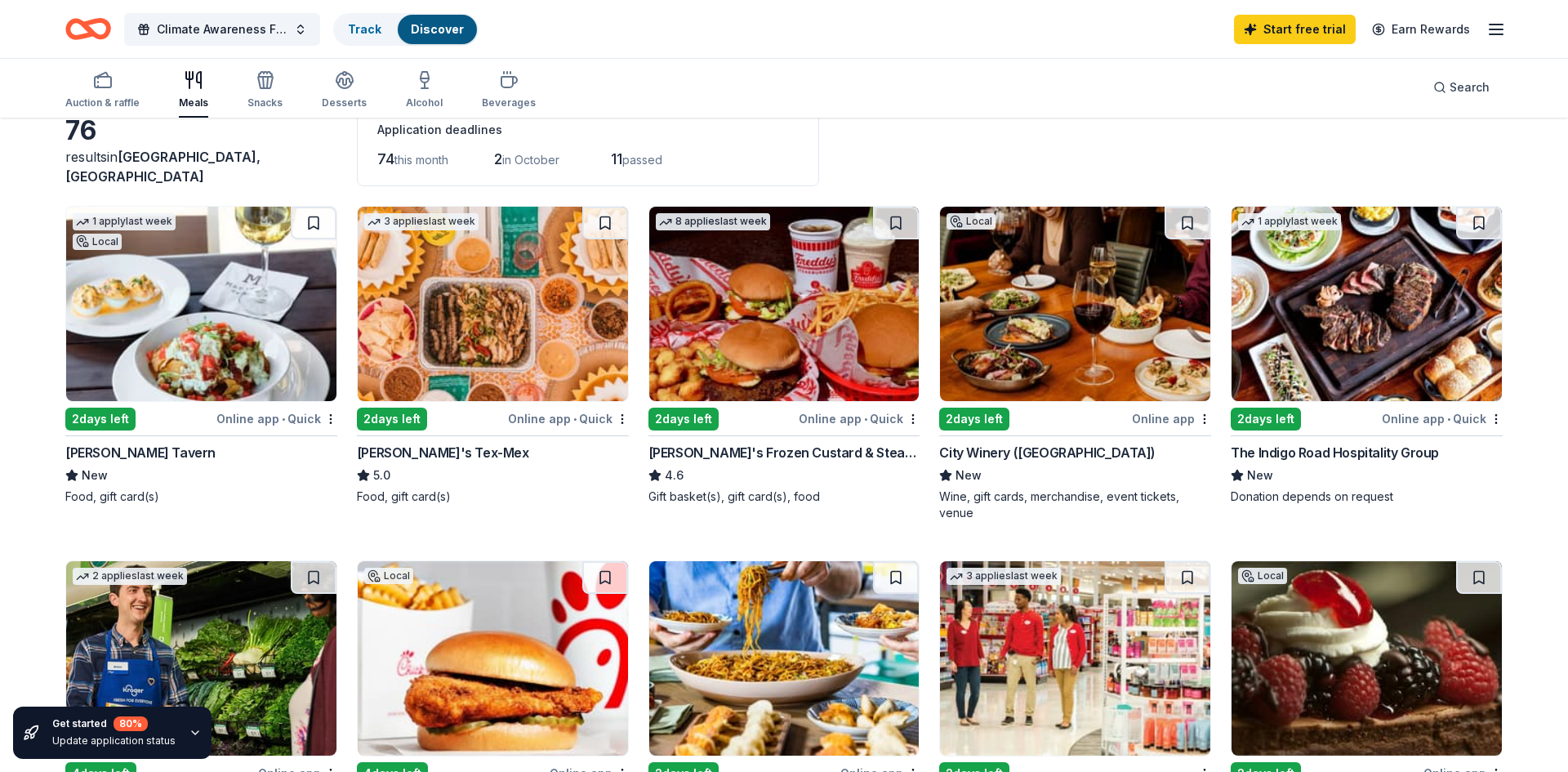
scroll to position [80, 0]
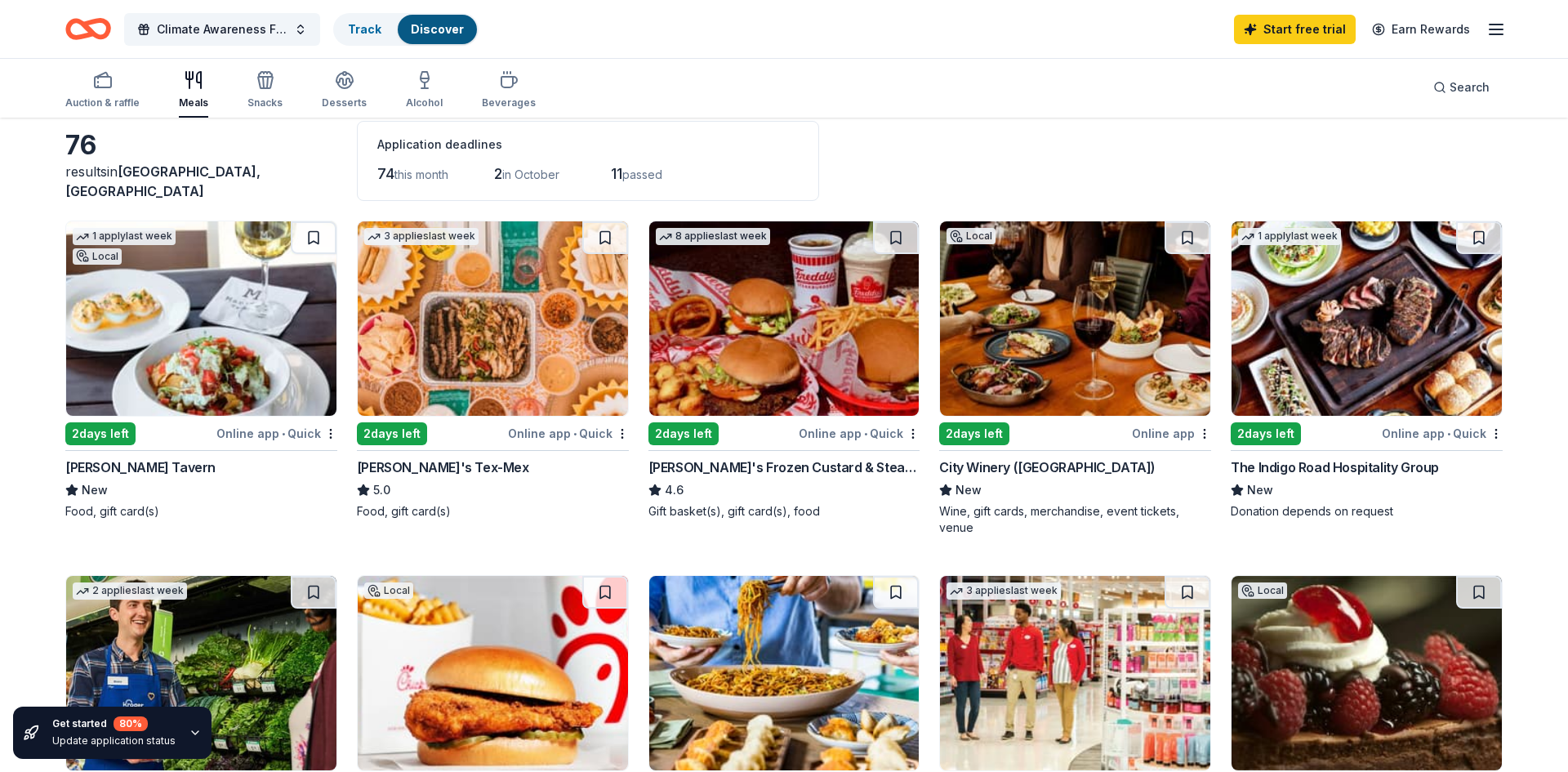
click at [151, 355] on img at bounding box center [201, 319] width 270 height 194
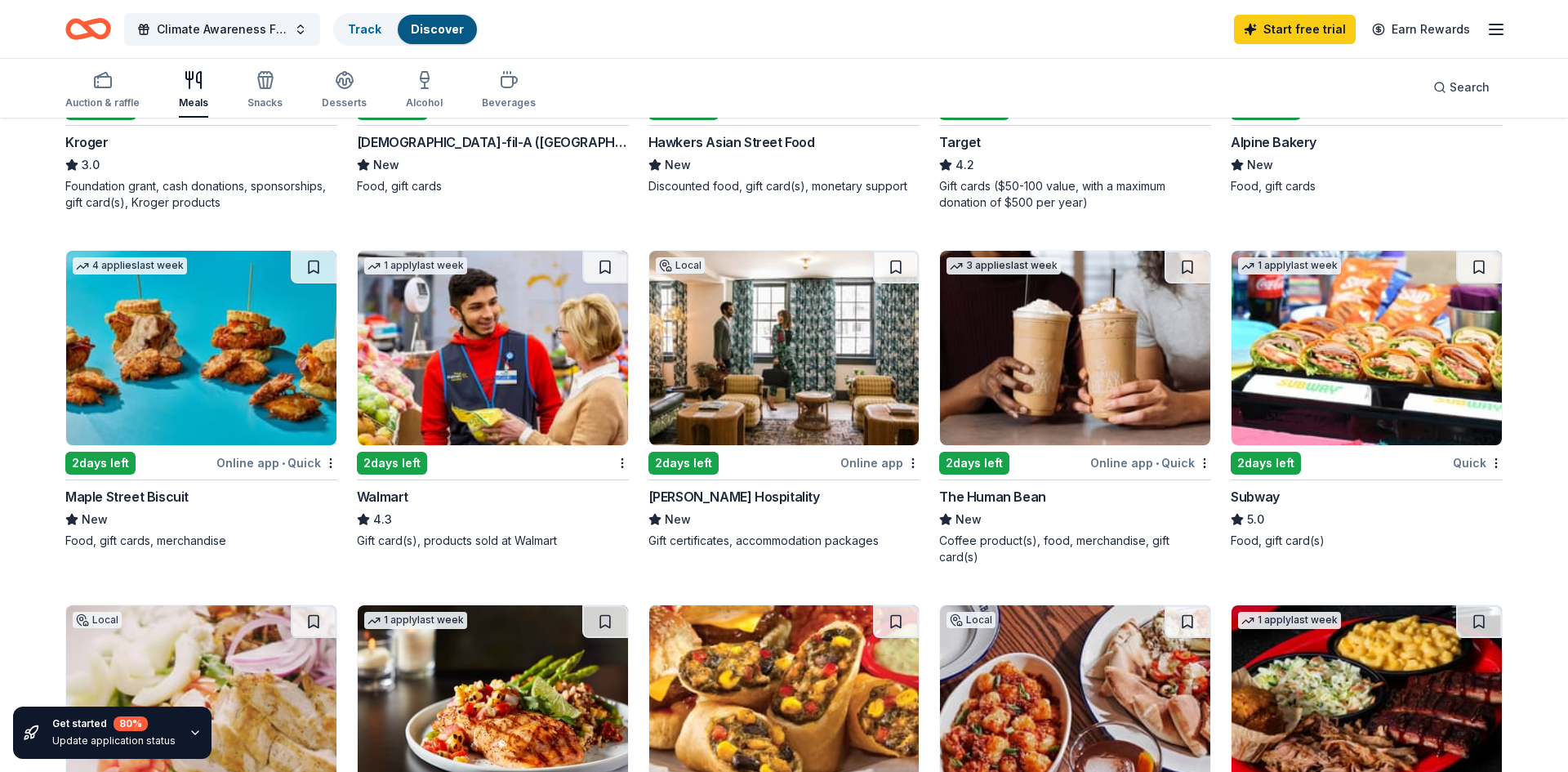
scroll to position [827, 0]
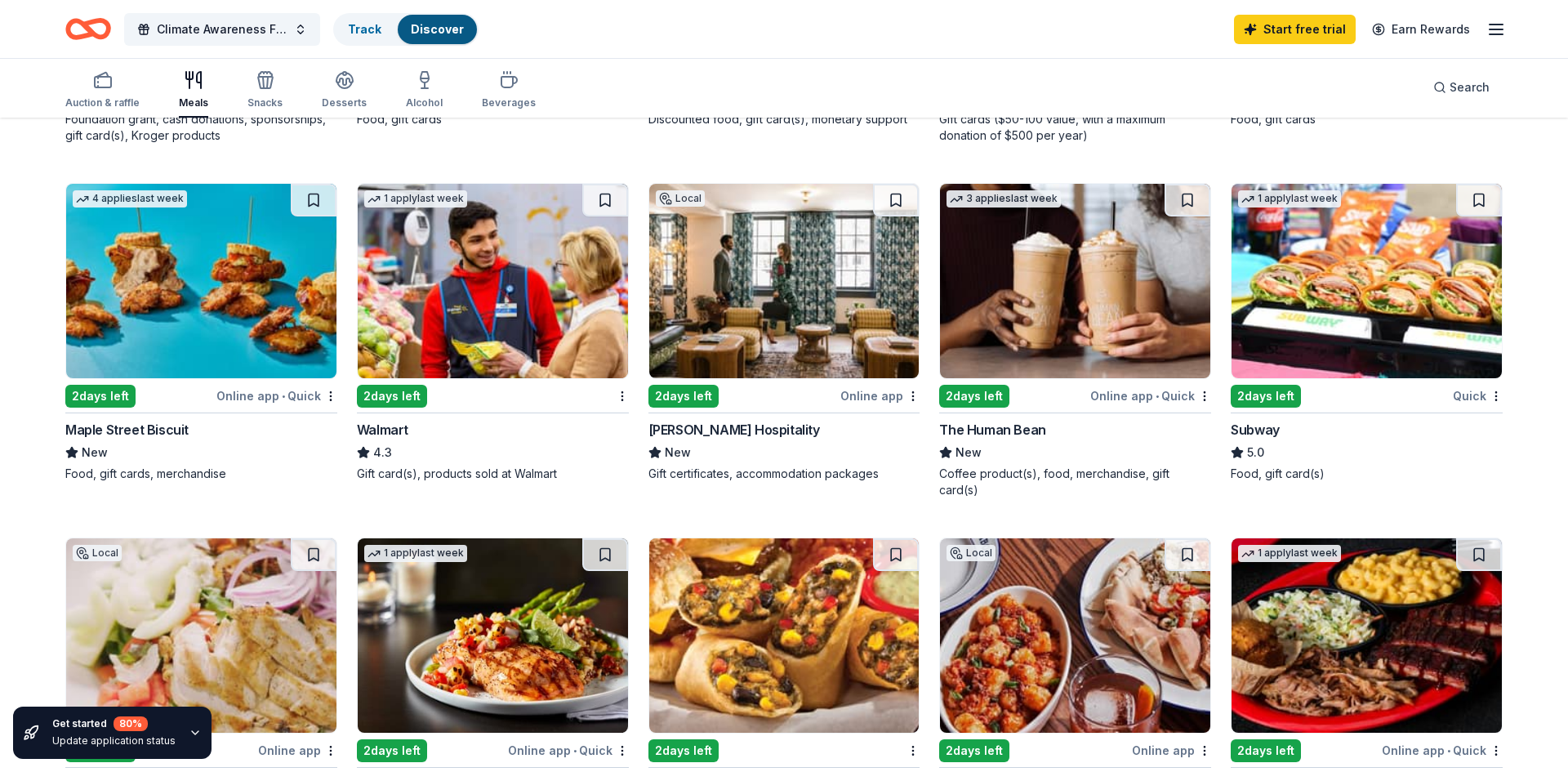
click at [234, 304] on img at bounding box center [201, 281] width 270 height 194
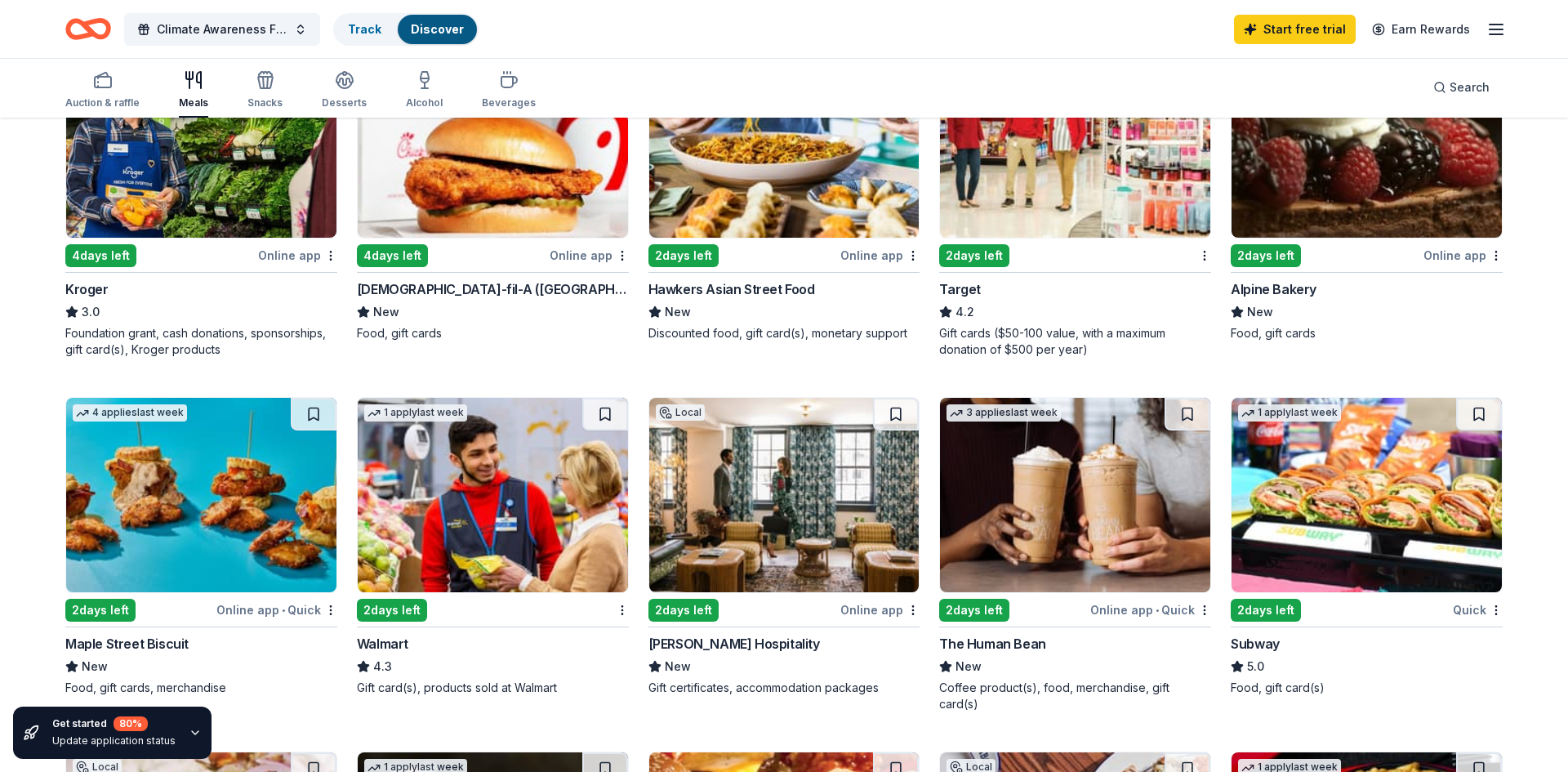
scroll to position [632, 0]
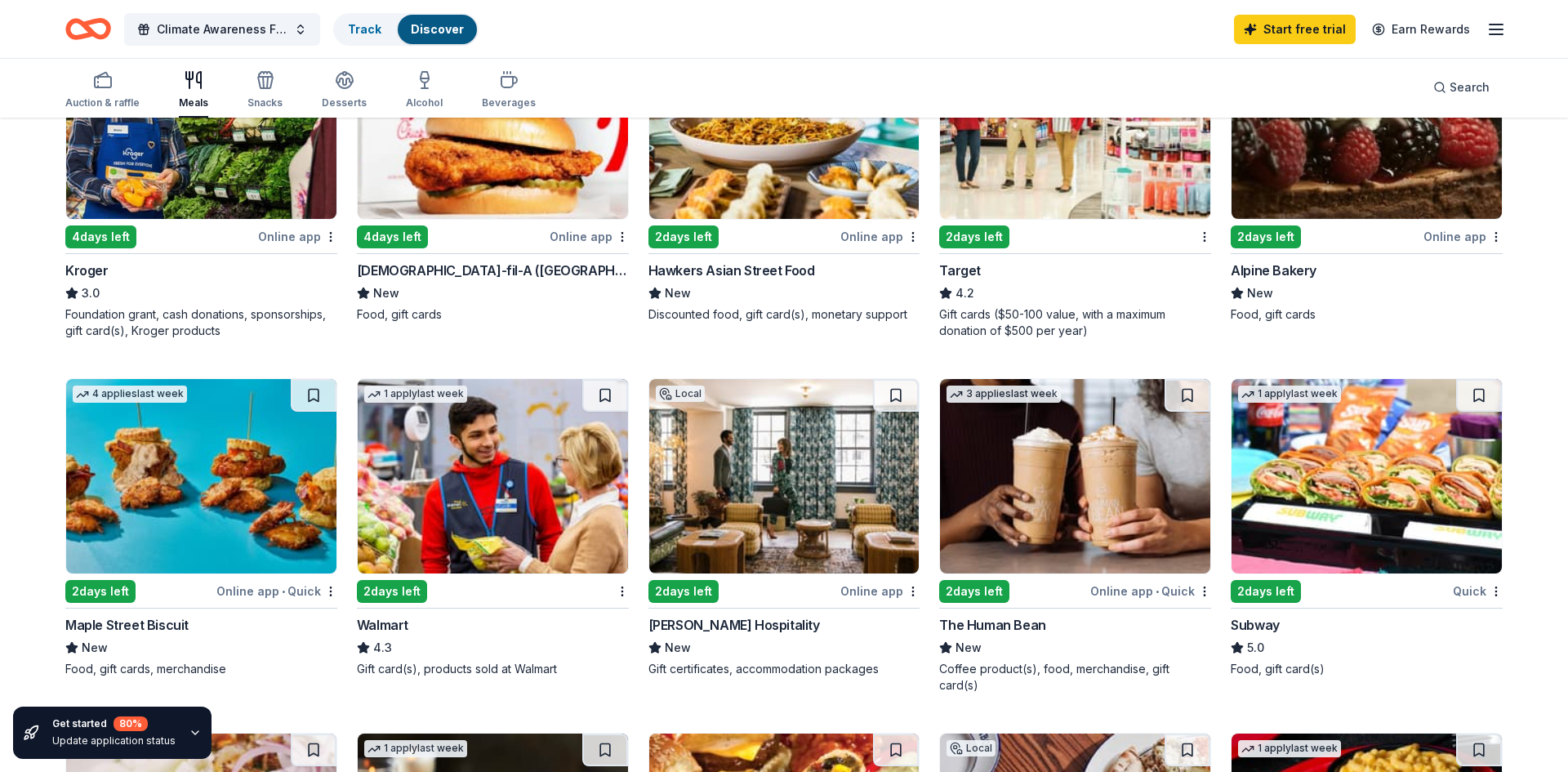
click at [1322, 432] on img at bounding box center [1367, 476] width 270 height 194
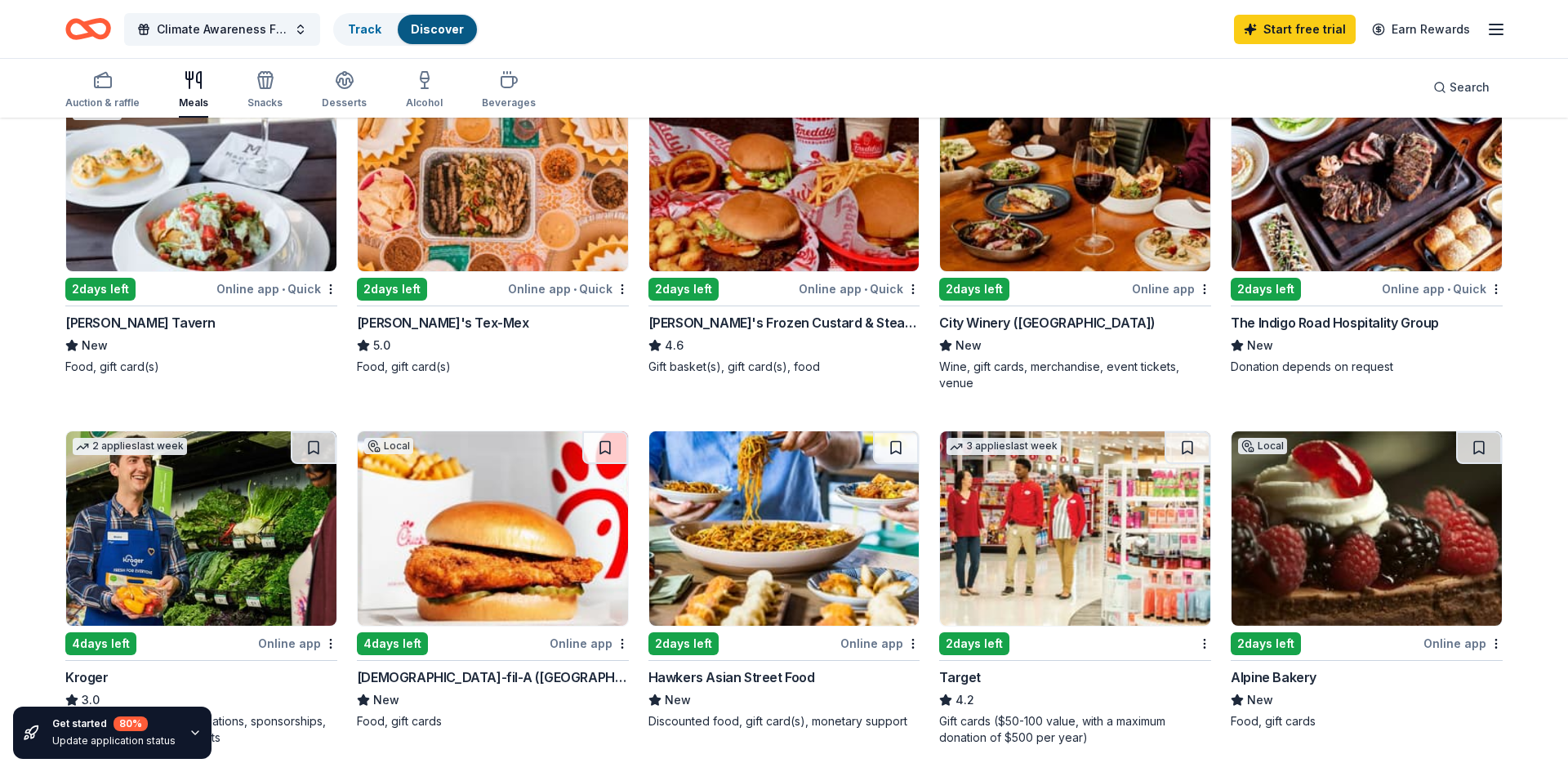
scroll to position [178, 0]
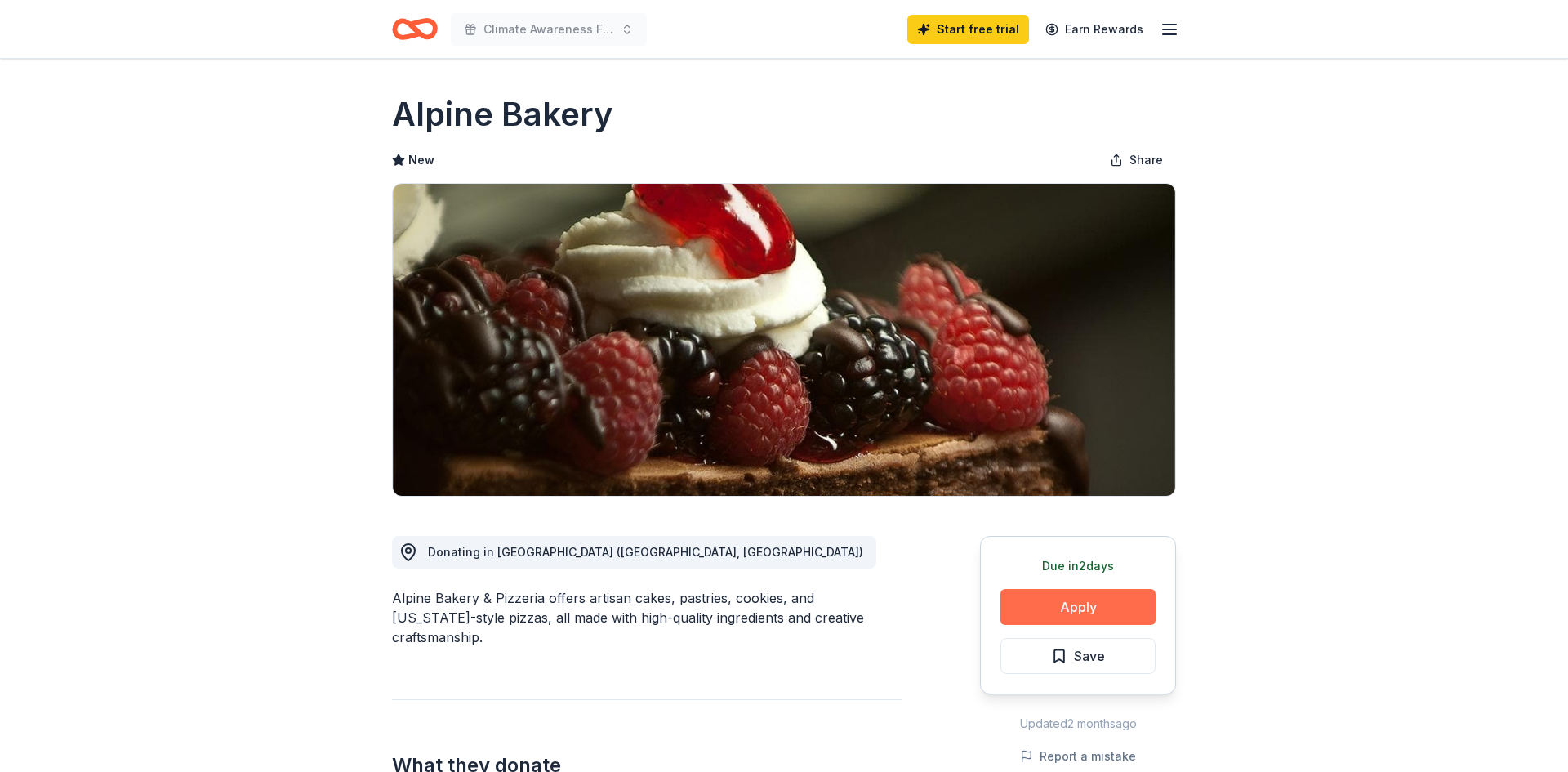
click at [1118, 602] on button "Apply" at bounding box center [1078, 607] width 155 height 36
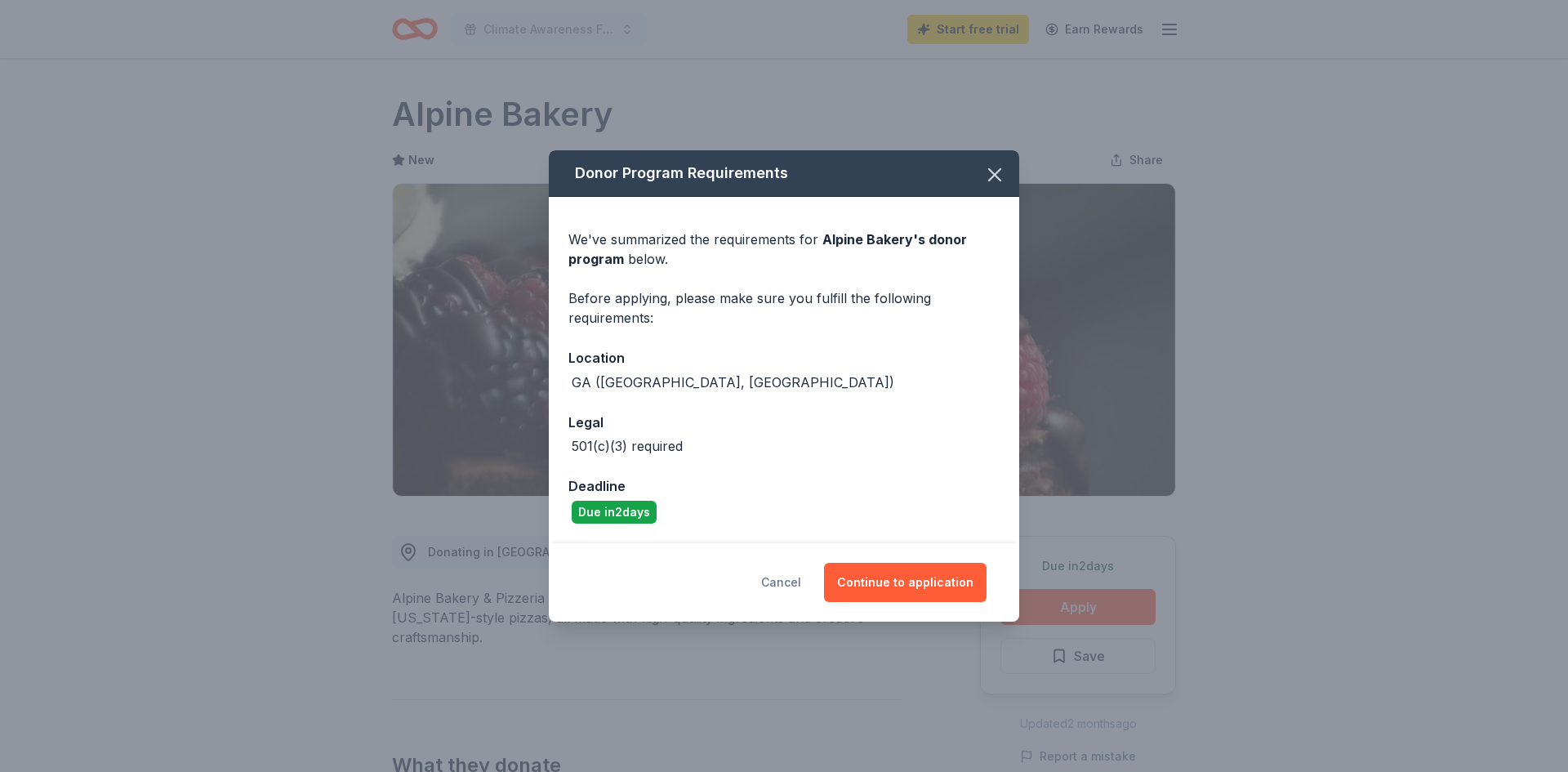
click at [783, 580] on button "Cancel" at bounding box center [781, 583] width 40 height 40
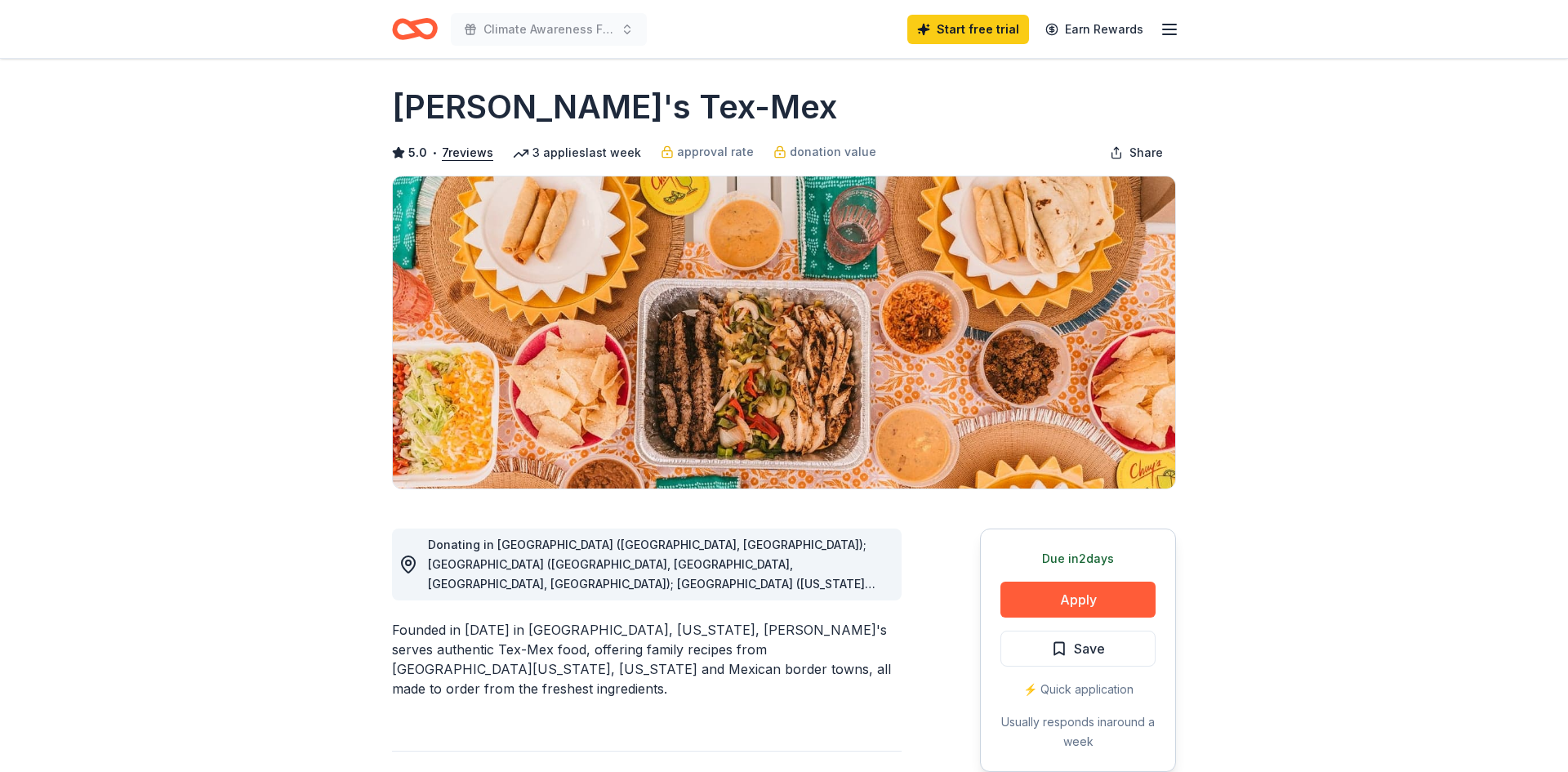
scroll to position [16, 0]
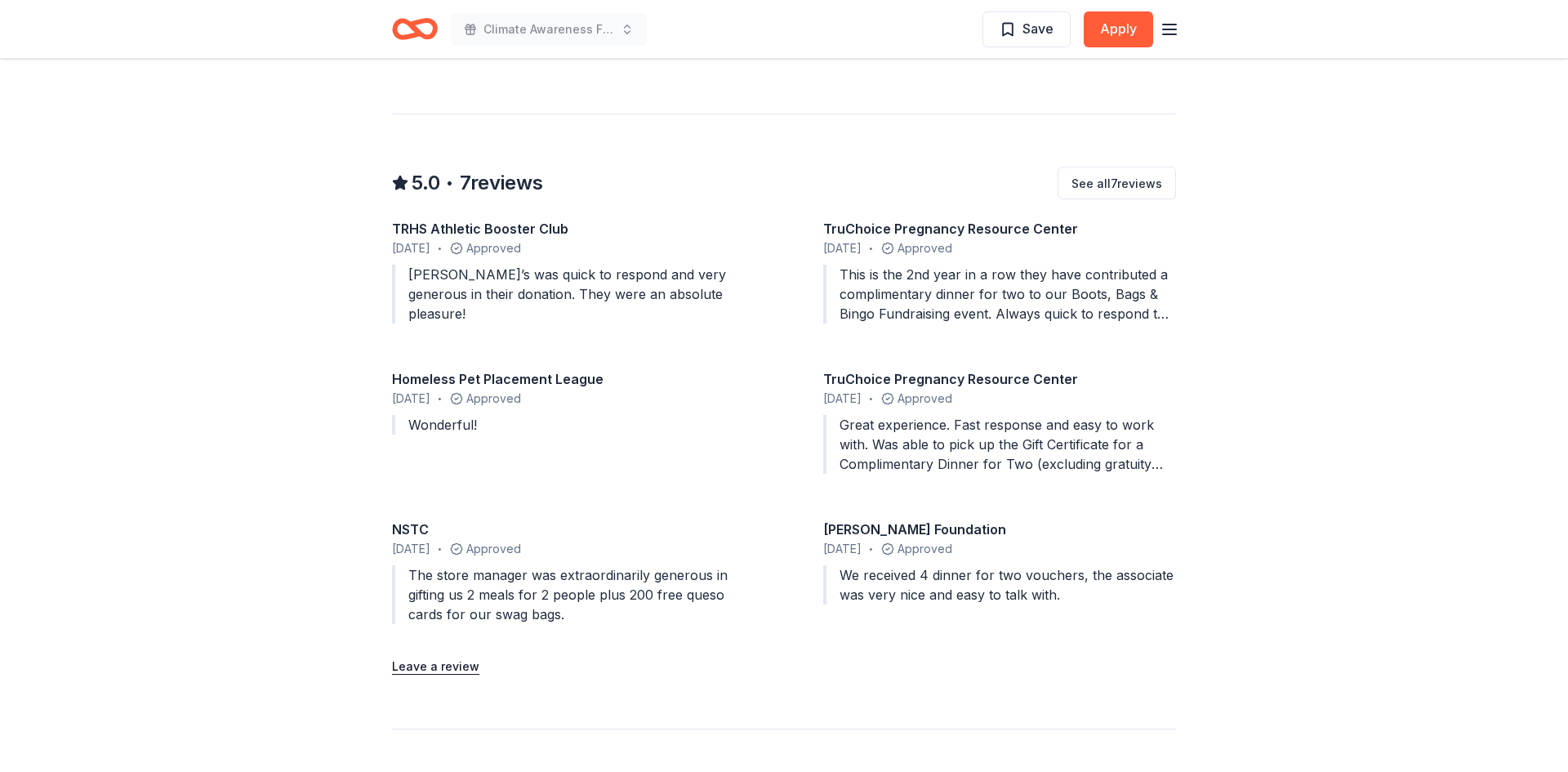
click at [577, 567] on div "The store manager was extraordinarily generous in gifting us 2 meals for 2 peop…" at bounding box center [568, 594] width 352 height 58
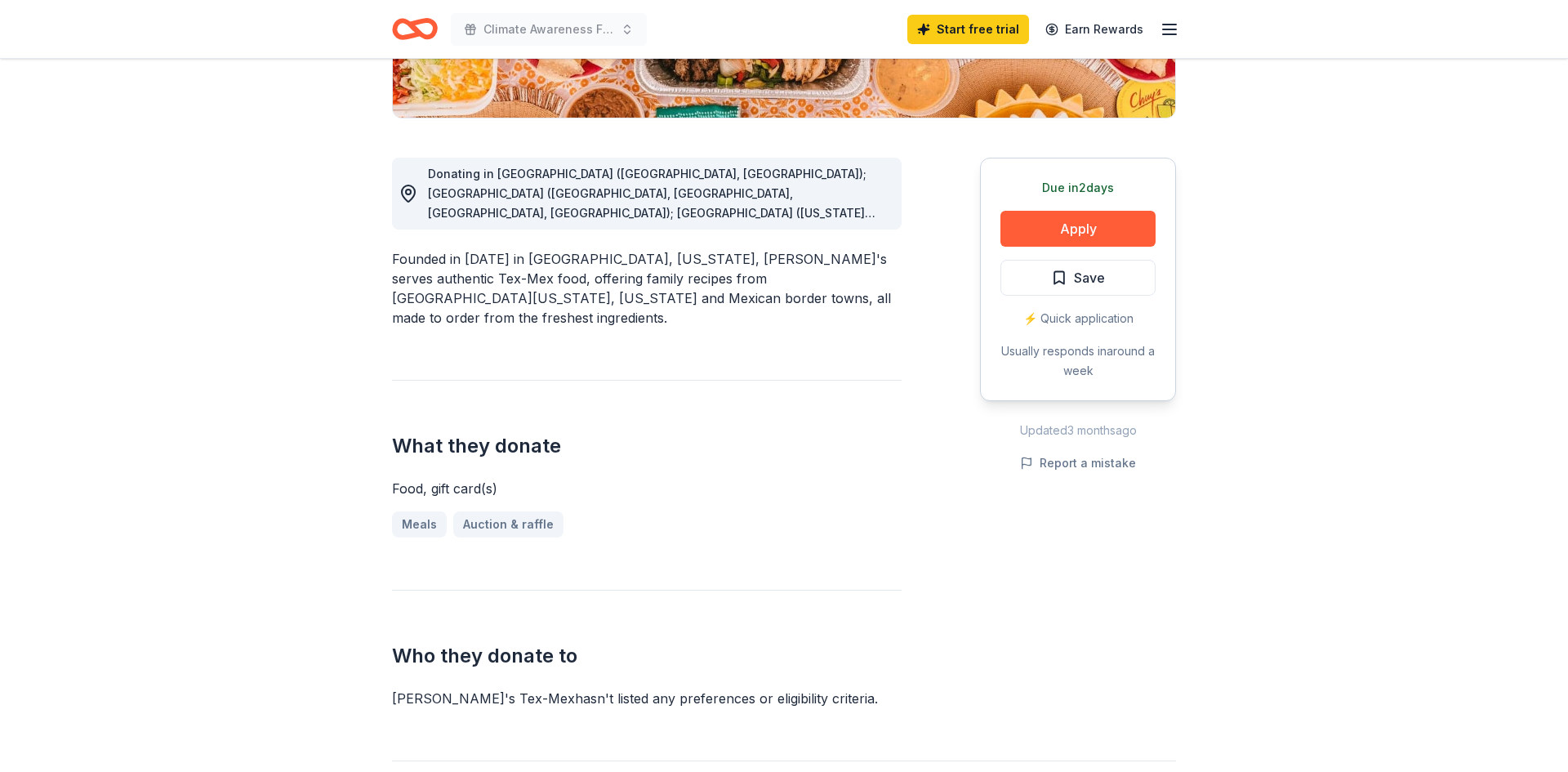
scroll to position [0, 0]
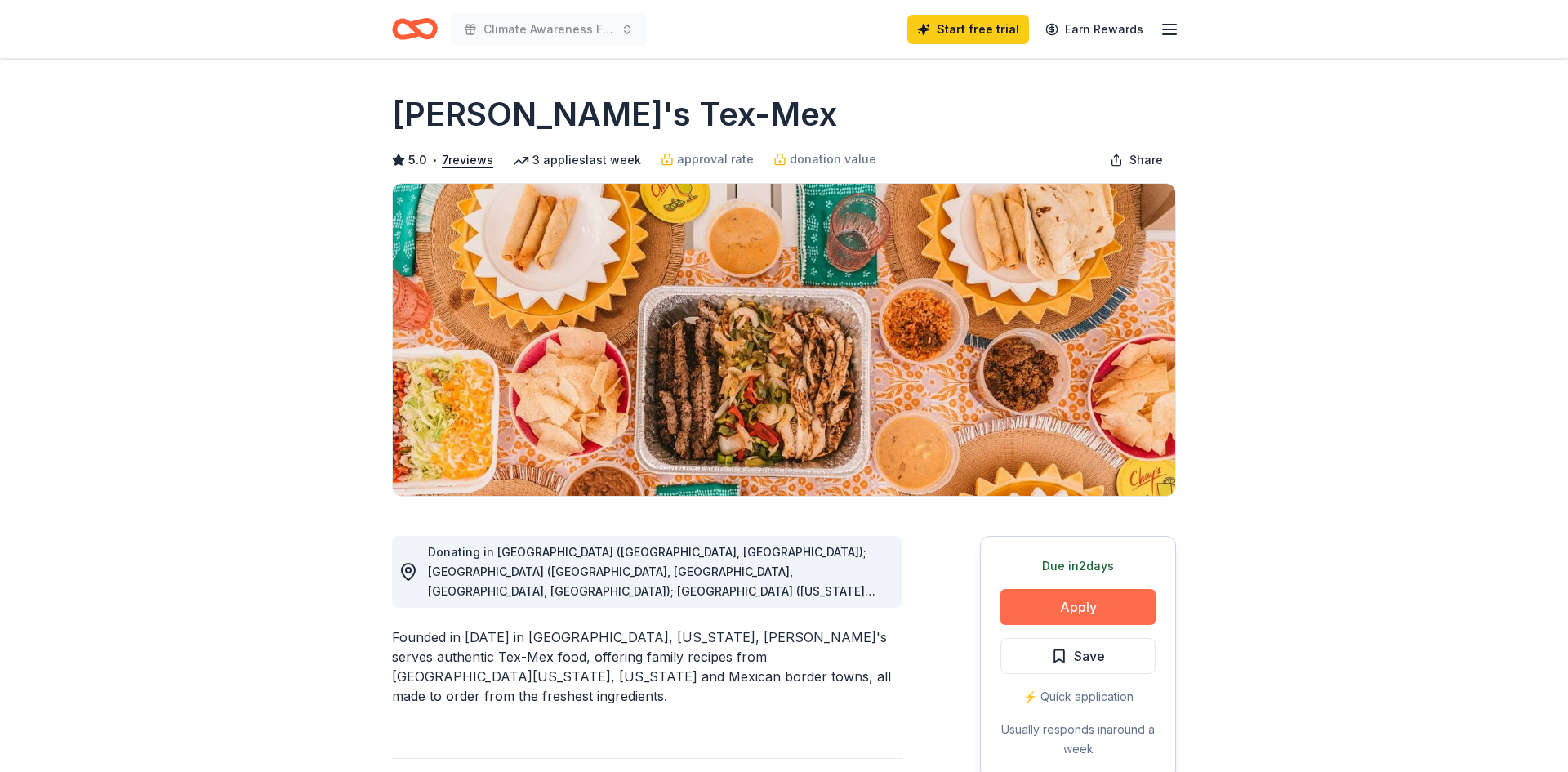
click at [1040, 603] on button "Apply" at bounding box center [1078, 607] width 155 height 36
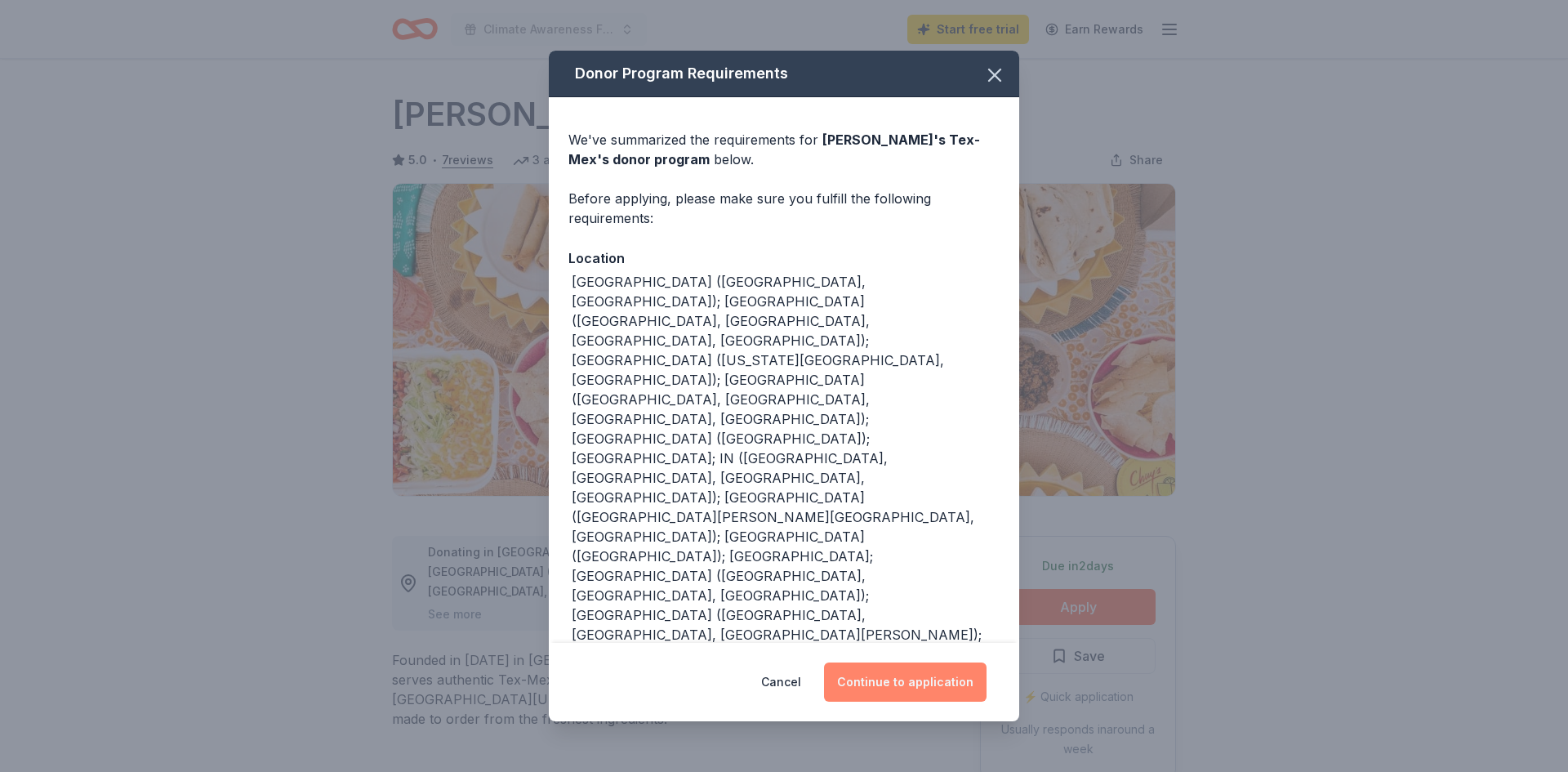
click at [964, 662] on button "Continue to application" at bounding box center [905, 682] width 162 height 40
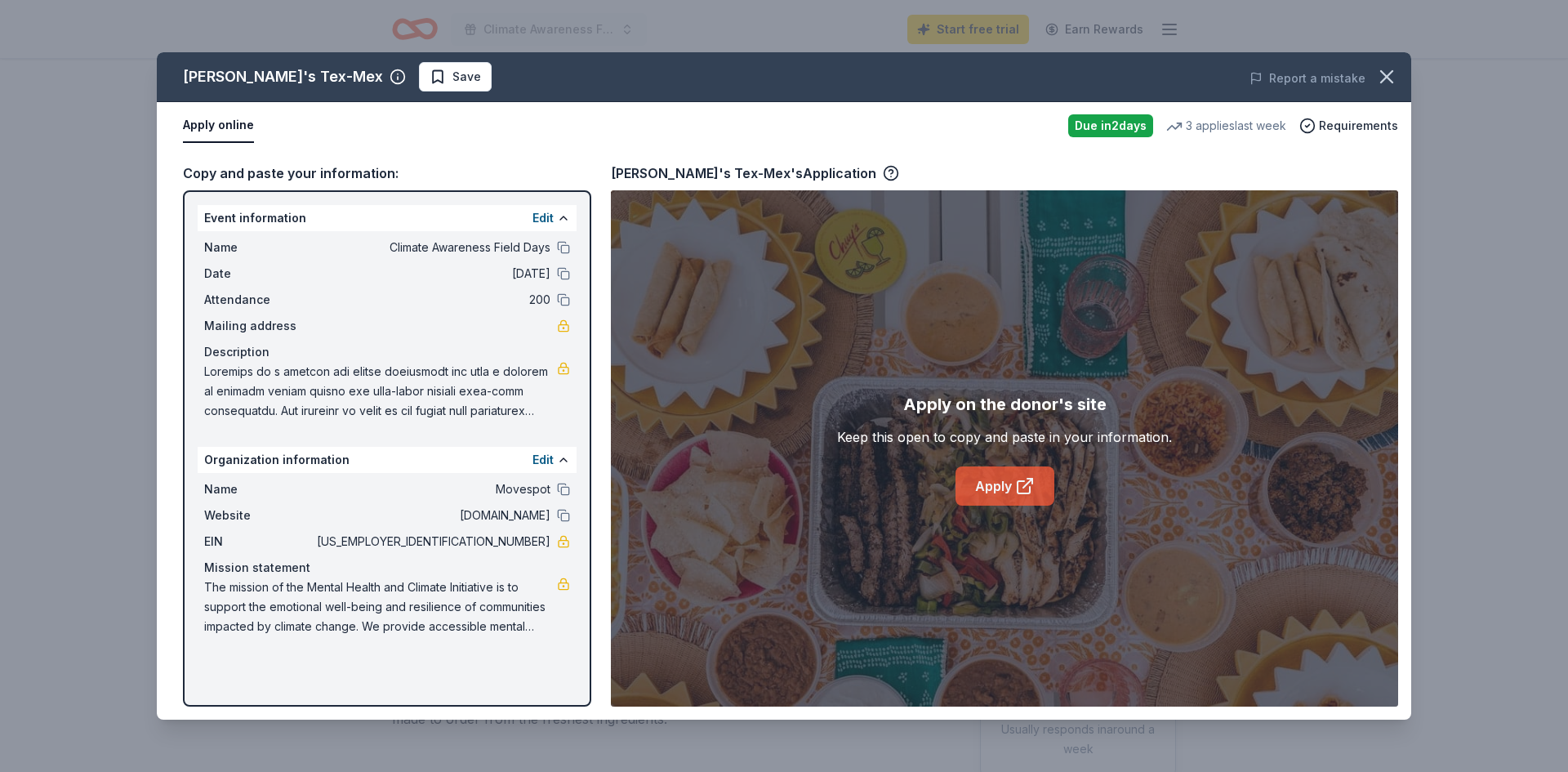
click at [1035, 495] on link "Apply" at bounding box center [1005, 486] width 99 height 40
click at [1386, 79] on icon "button" at bounding box center [1387, 77] width 23 height 23
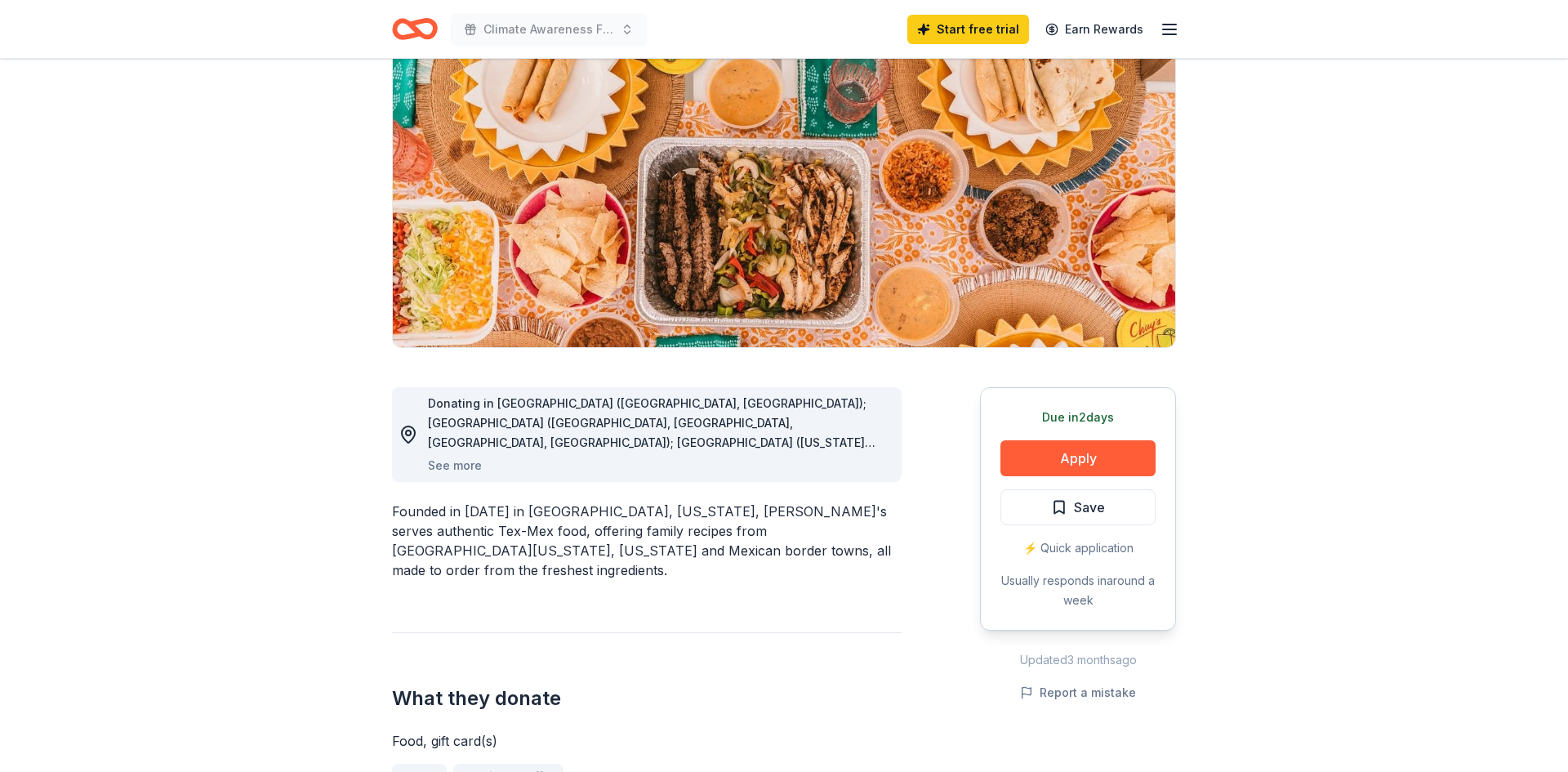
scroll to position [153, 0]
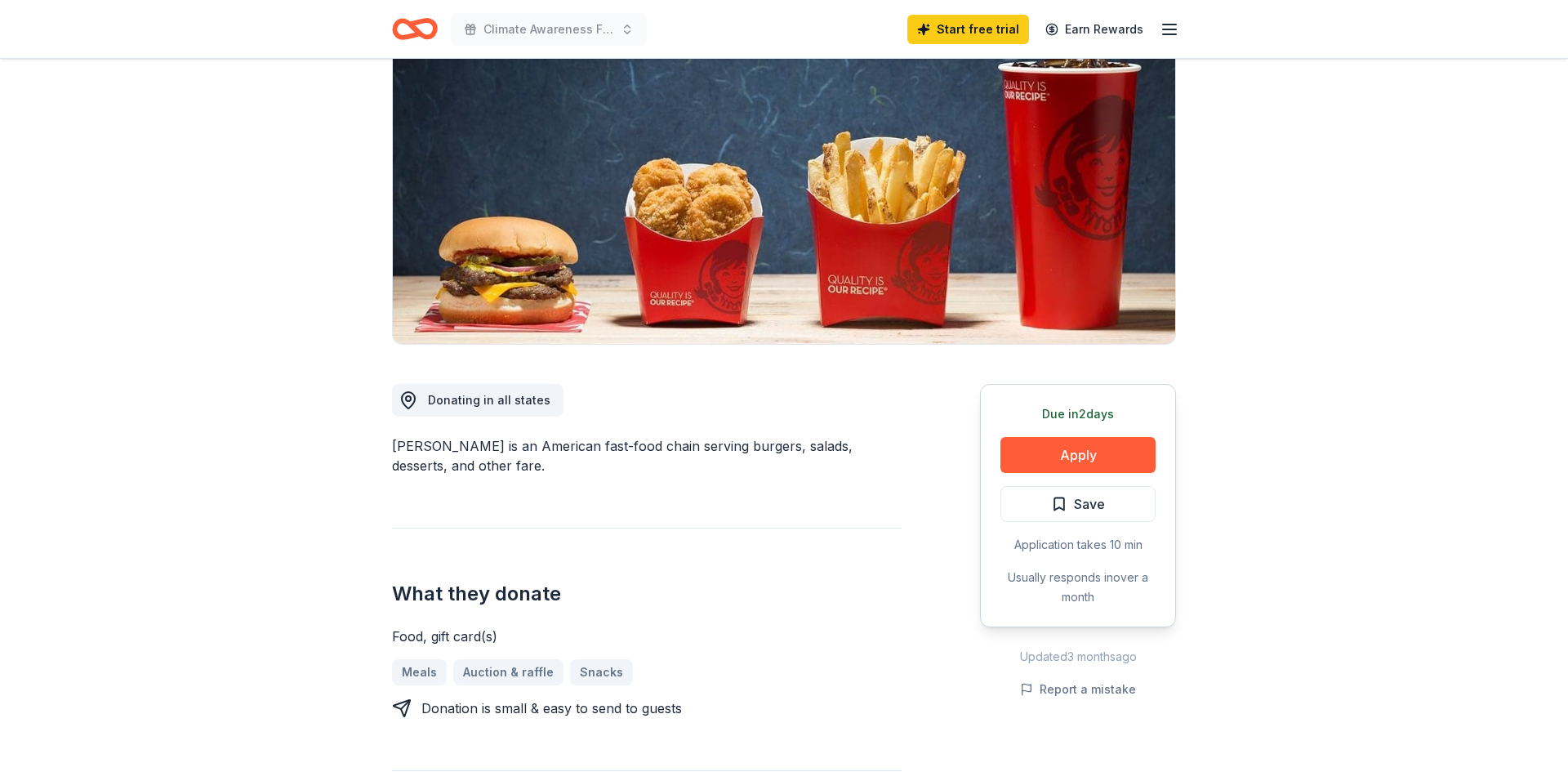
scroll to position [10, 0]
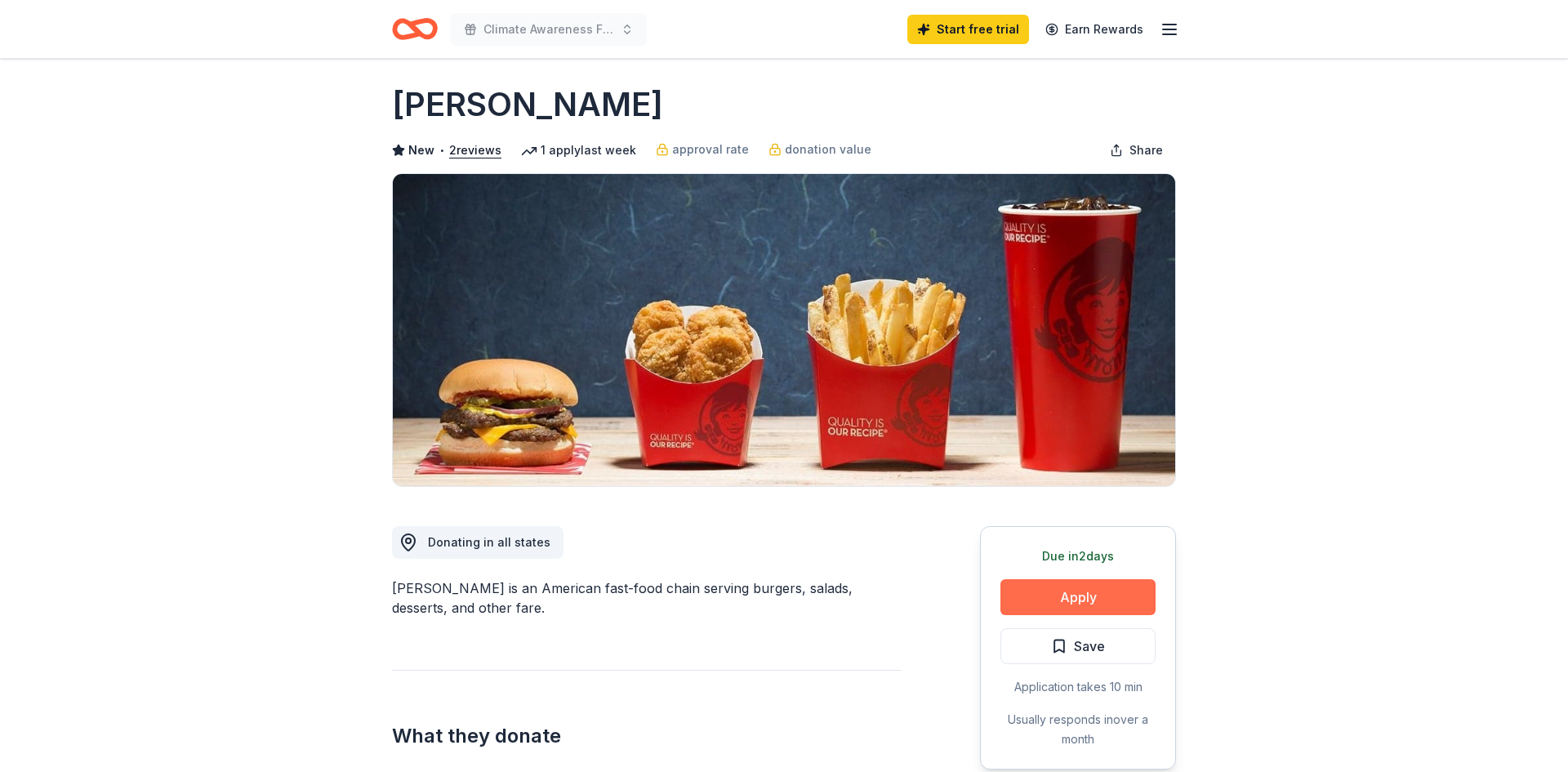
click at [1085, 607] on button "Apply" at bounding box center [1078, 597] width 155 height 36
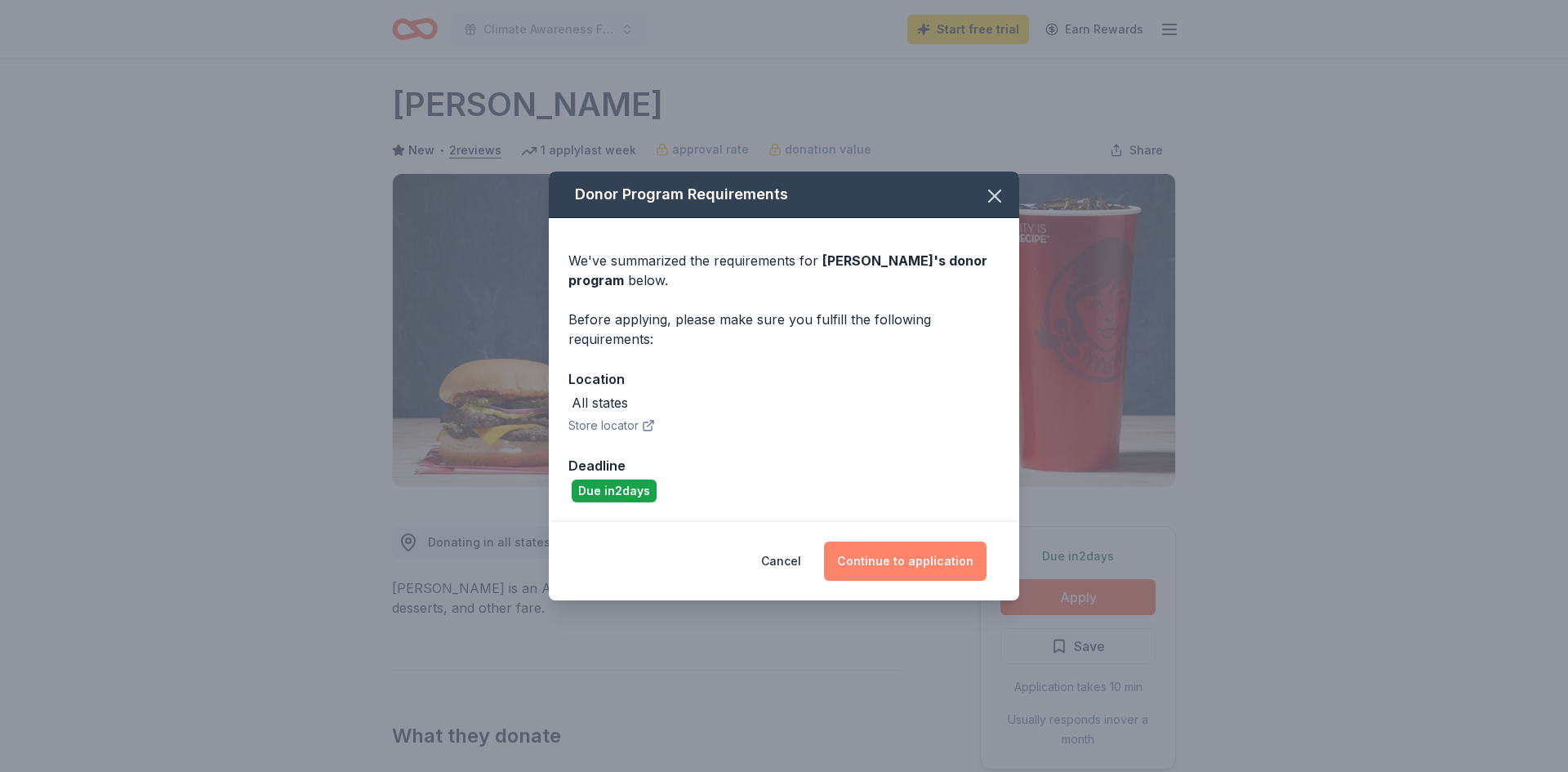
click at [892, 561] on button "Continue to application" at bounding box center [905, 562] width 162 height 40
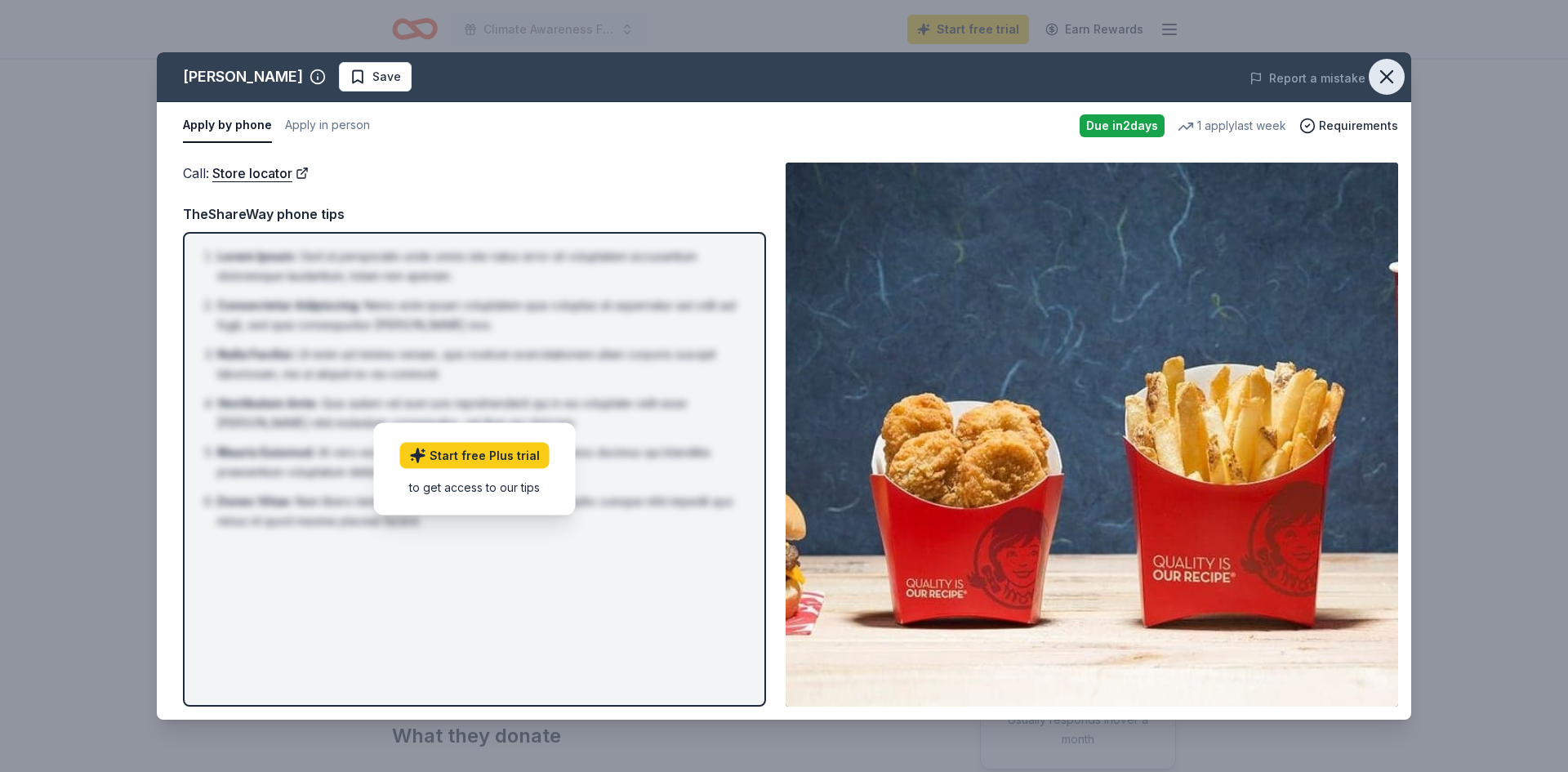
click at [1392, 79] on icon "button" at bounding box center [1387, 77] width 23 height 23
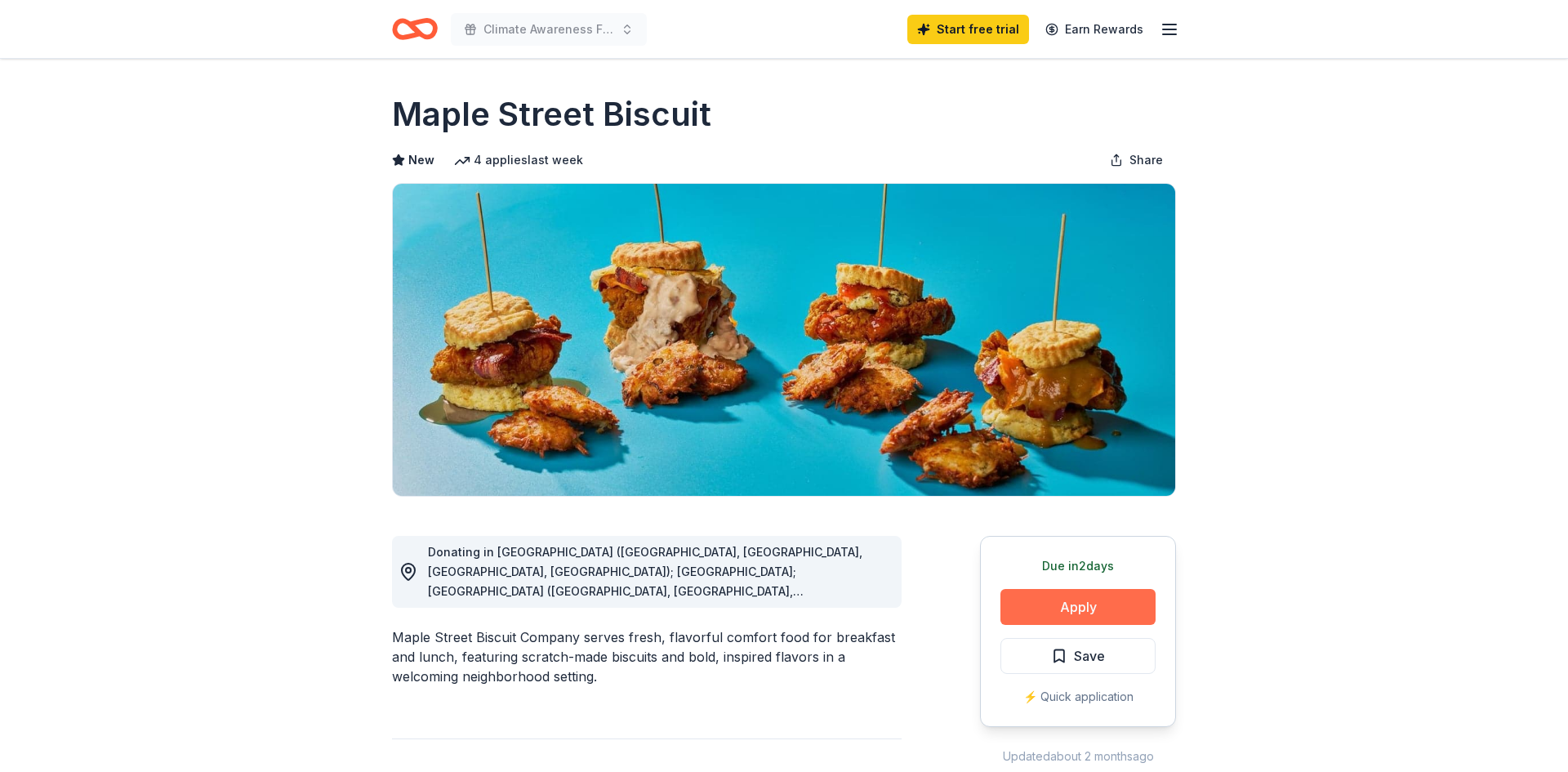
click at [1102, 611] on button "Apply" at bounding box center [1078, 607] width 155 height 36
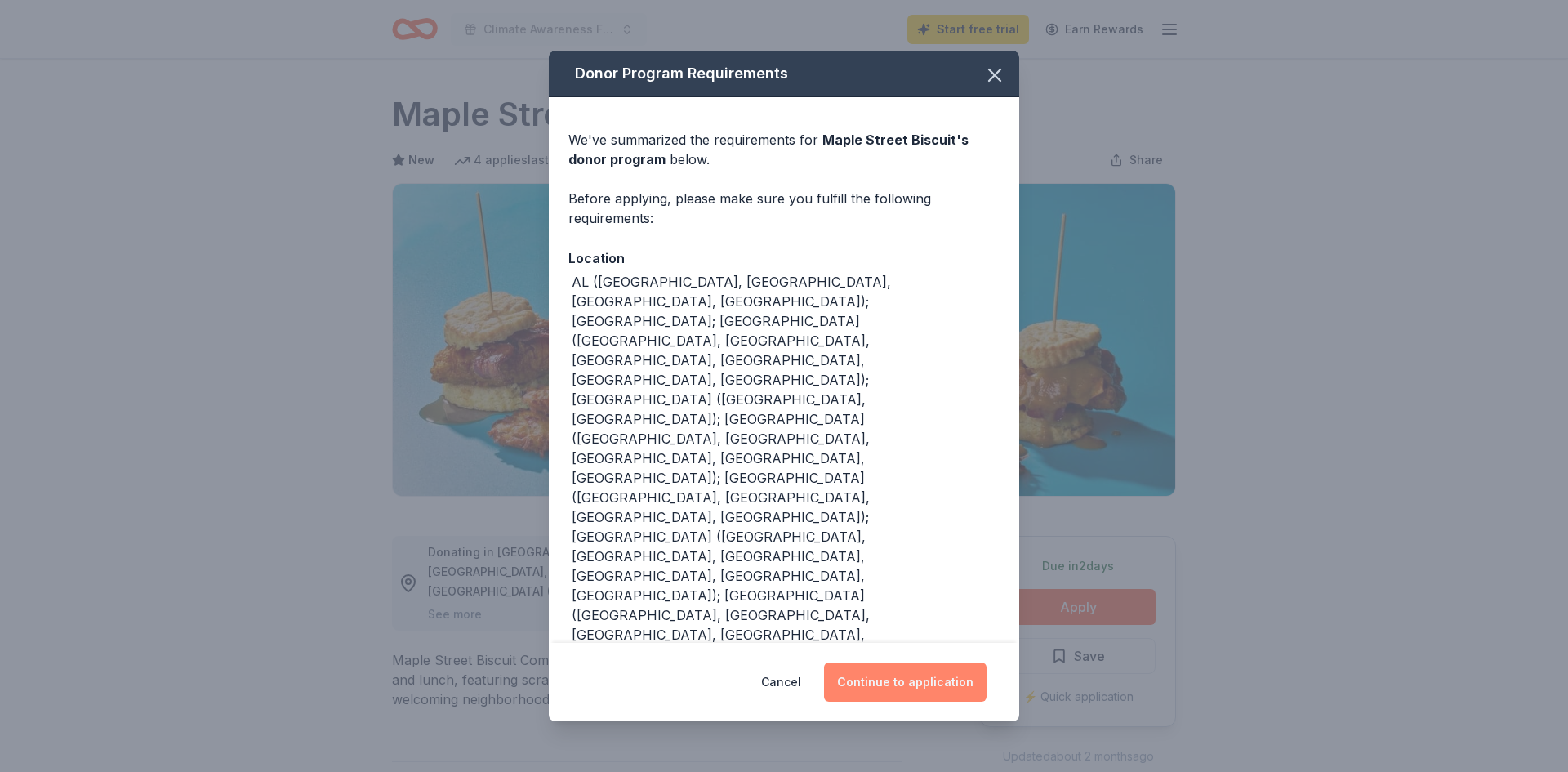
click at [900, 662] on button "Continue to application" at bounding box center [905, 682] width 162 height 40
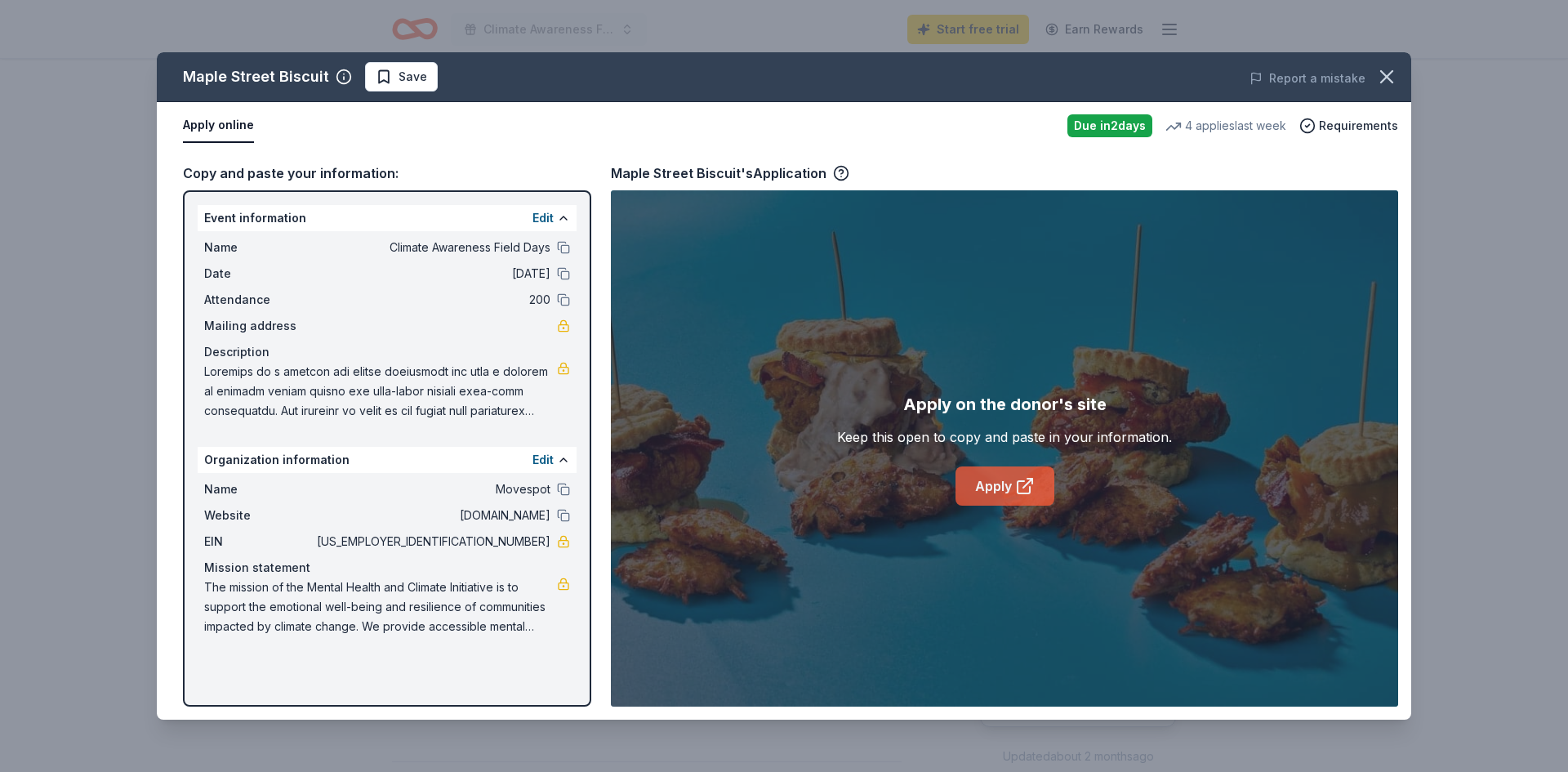
click at [996, 480] on link "Apply" at bounding box center [1005, 486] width 99 height 40
click at [1385, 63] on button "button" at bounding box center [1387, 77] width 36 height 36
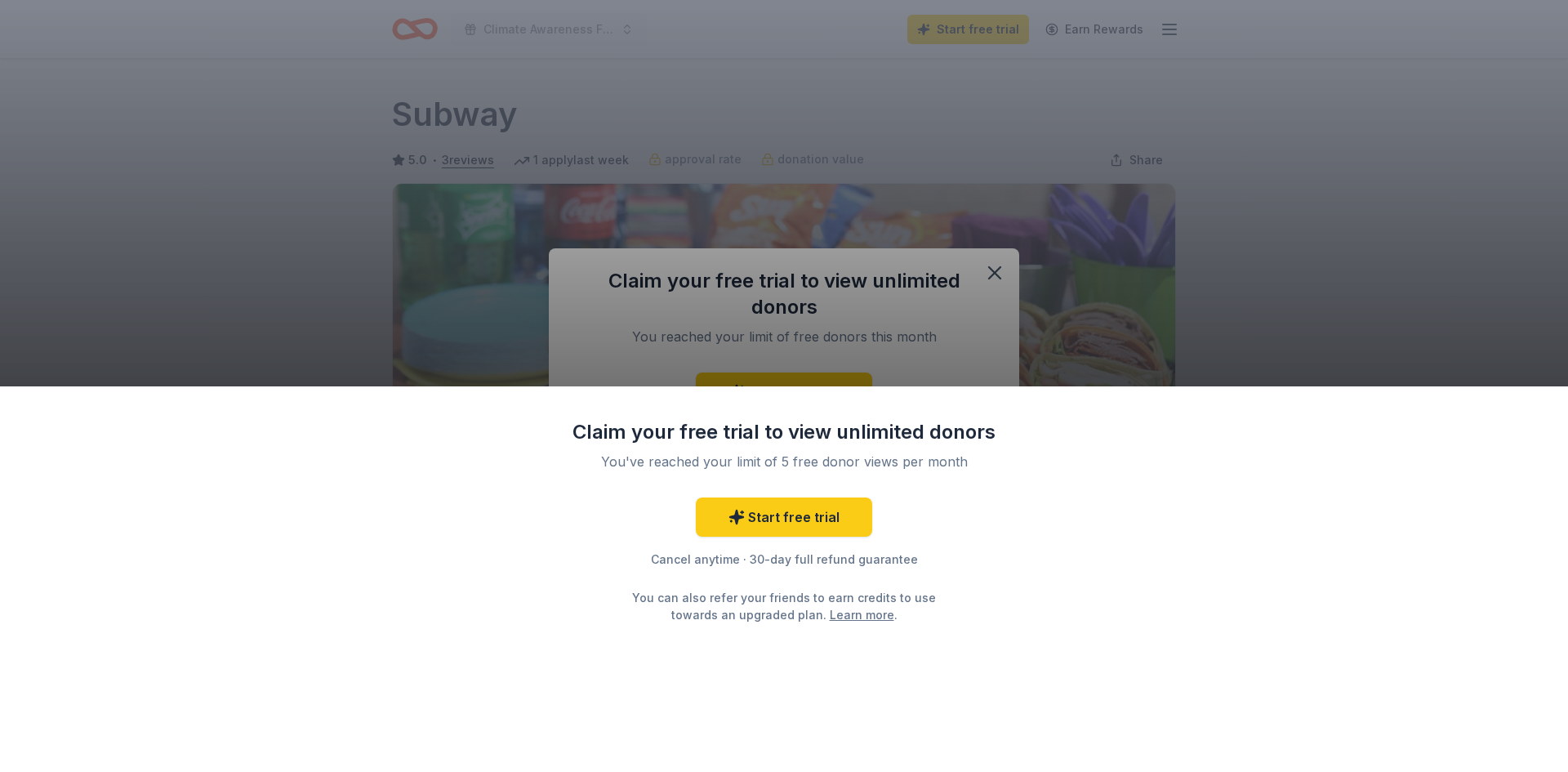
click at [995, 273] on div "Claim your free trial to view unlimited donors You've reached your limit of 5 f…" at bounding box center [784, 386] width 1568 height 772
click at [979, 277] on div "Claim your free trial to view unlimited donors You've reached your limit of 5 f…" at bounding box center [784, 386] width 1568 height 772
click at [1009, 178] on div "Claim your free trial to view unlimited donors You've reached your limit of 5 f…" at bounding box center [784, 386] width 1568 height 772
